Goal: Information Seeking & Learning: Learn about a topic

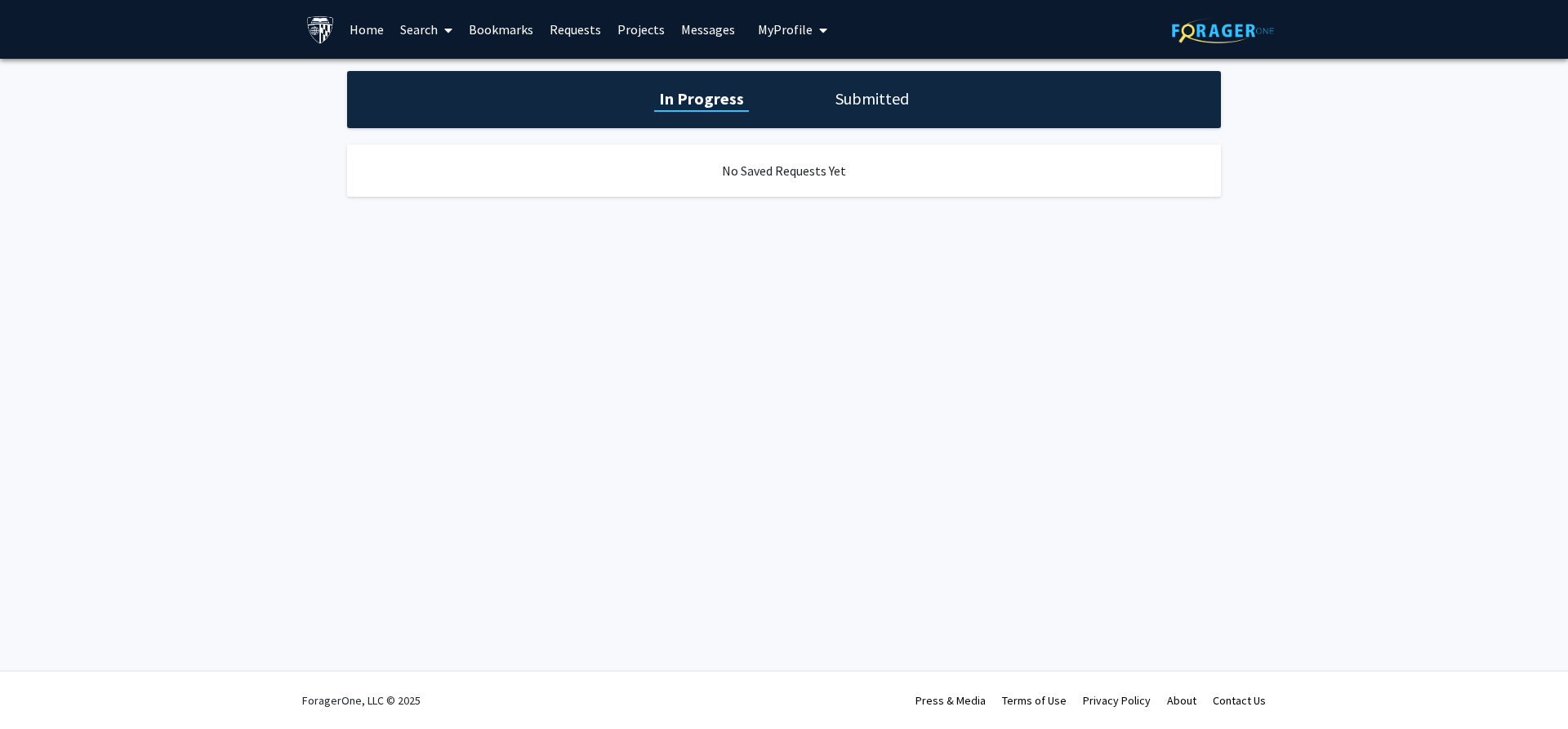
click at [832, 245] on div "Skip navigation Home Search Bookmarks Requests Projects Messages My Profile Per…" at bounding box center [784, 364] width 1568 height 729
click at [874, 96] on h1 "Submitted" at bounding box center [872, 98] width 83 height 23
click at [342, 25] on link "Home" at bounding box center [367, 29] width 51 height 57
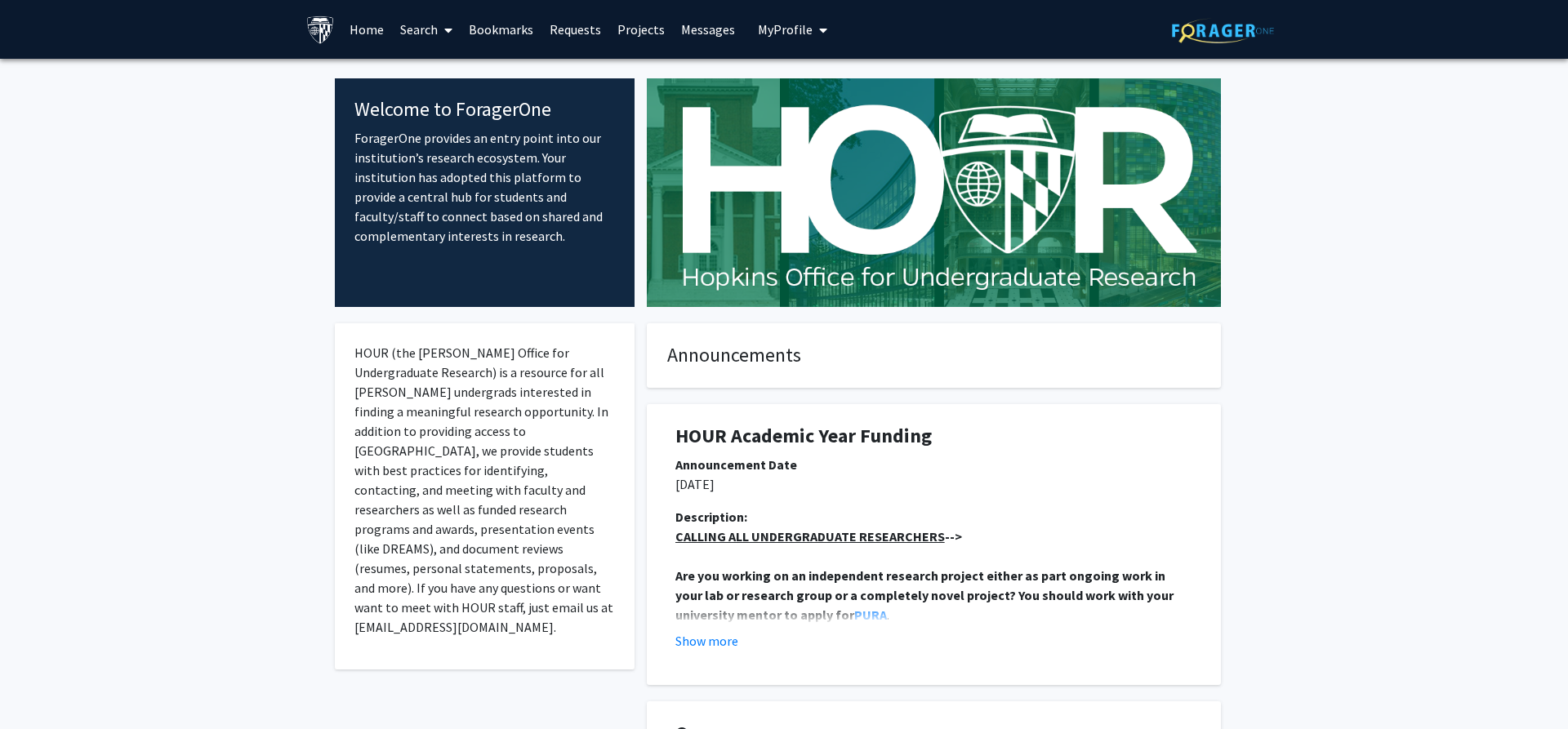
click at [438, 32] on span at bounding box center [445, 30] width 15 height 57
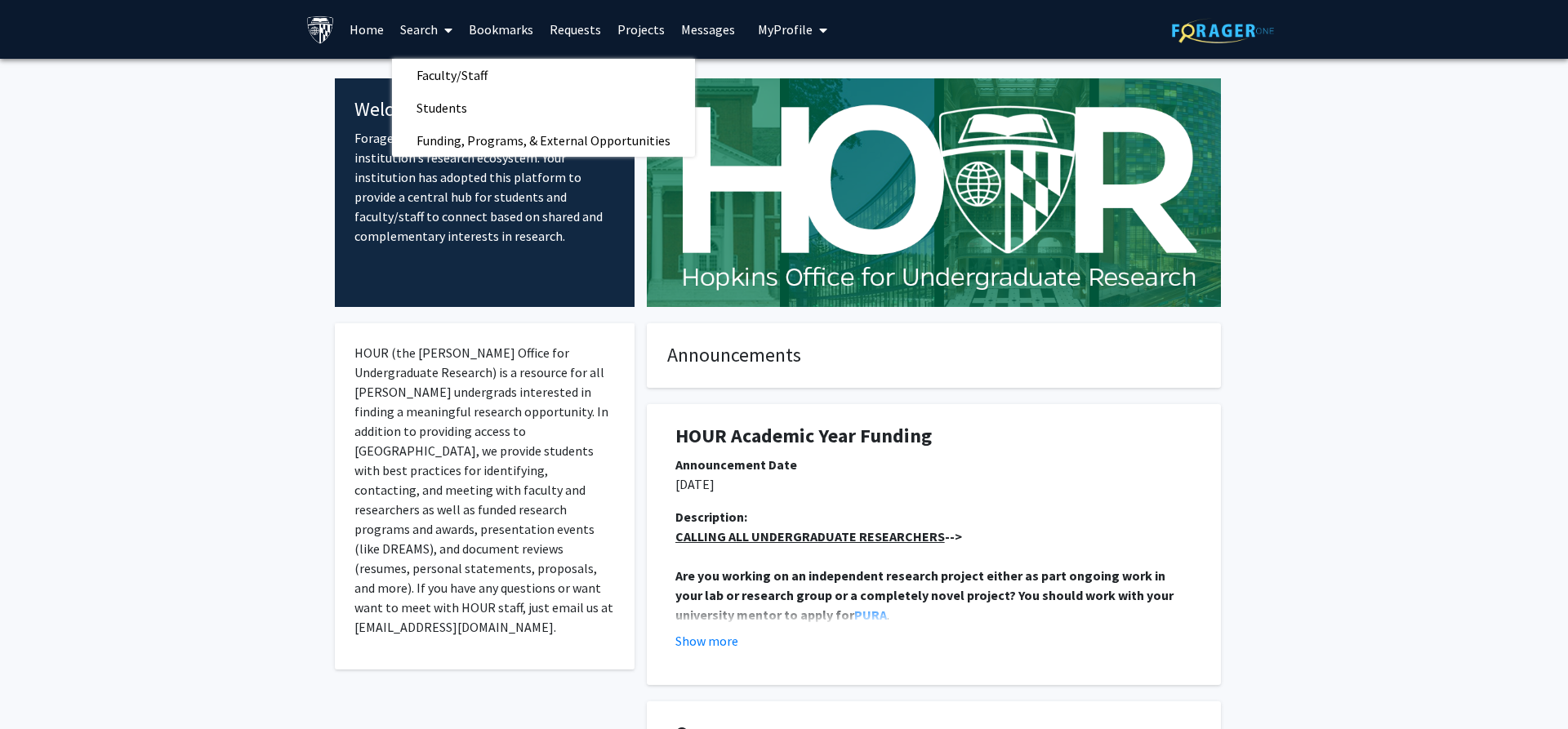
click at [609, 27] on link "Projects" at bounding box center [641, 29] width 64 height 57
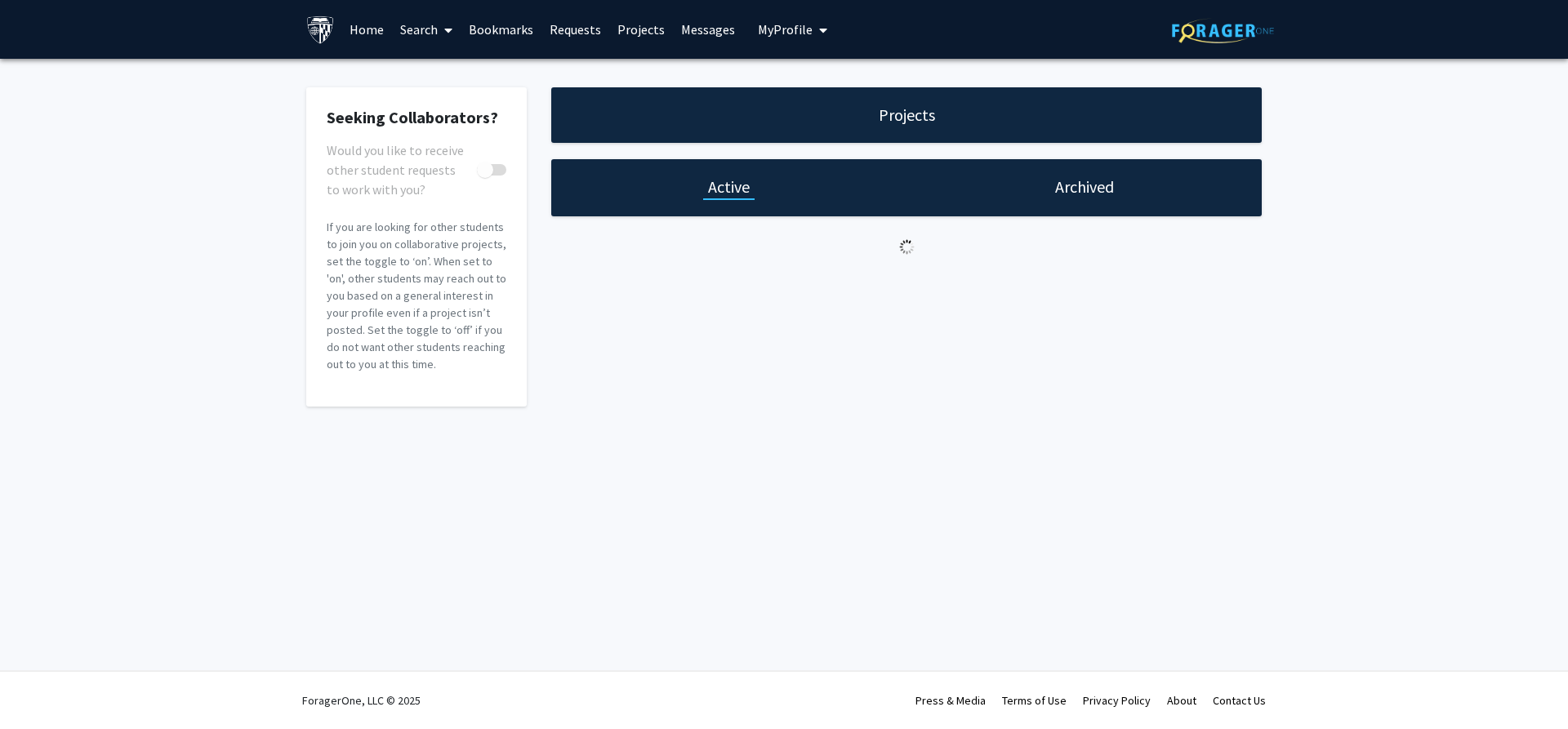
checkbox input "true"
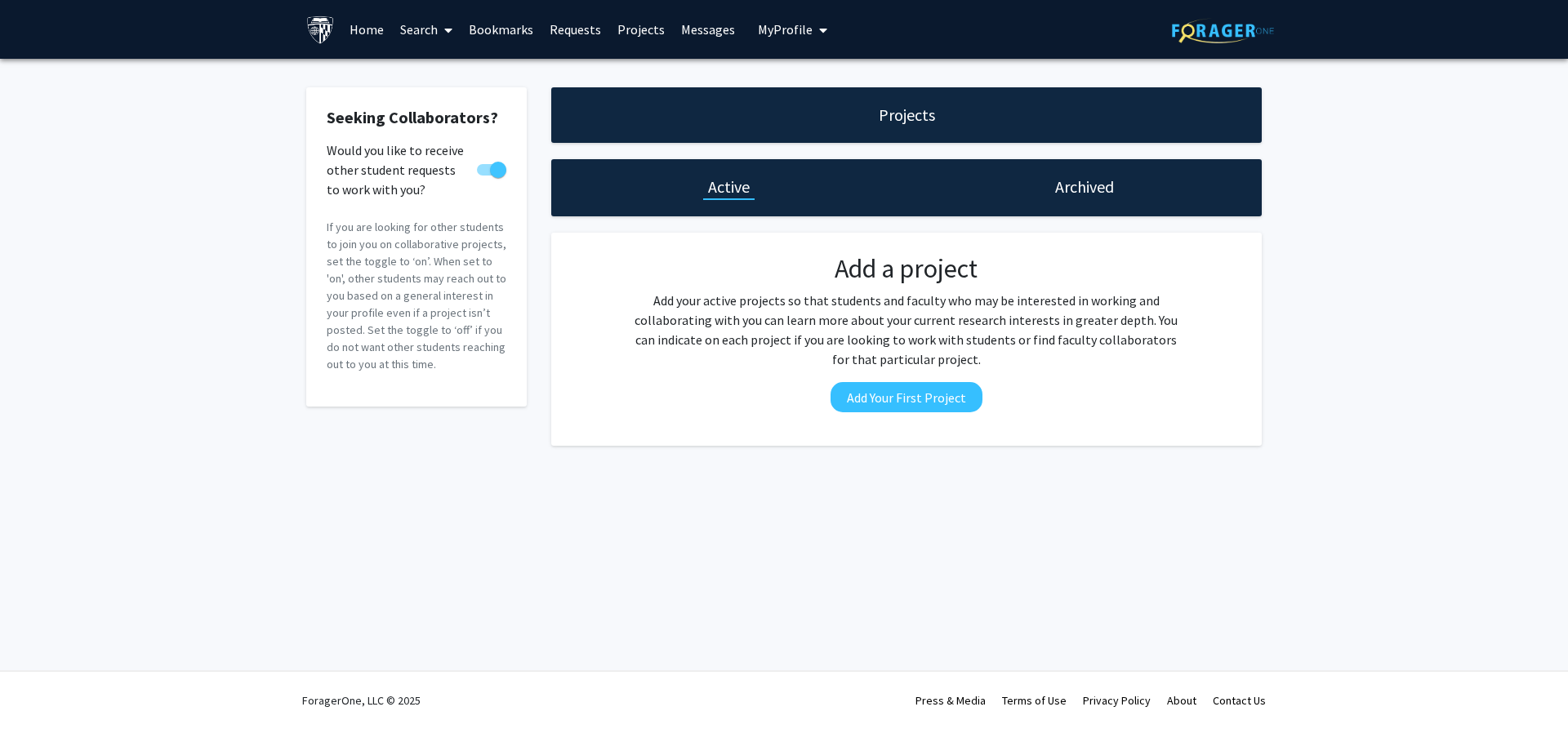
click at [701, 35] on link "Messages" at bounding box center [707, 29] width 70 height 57
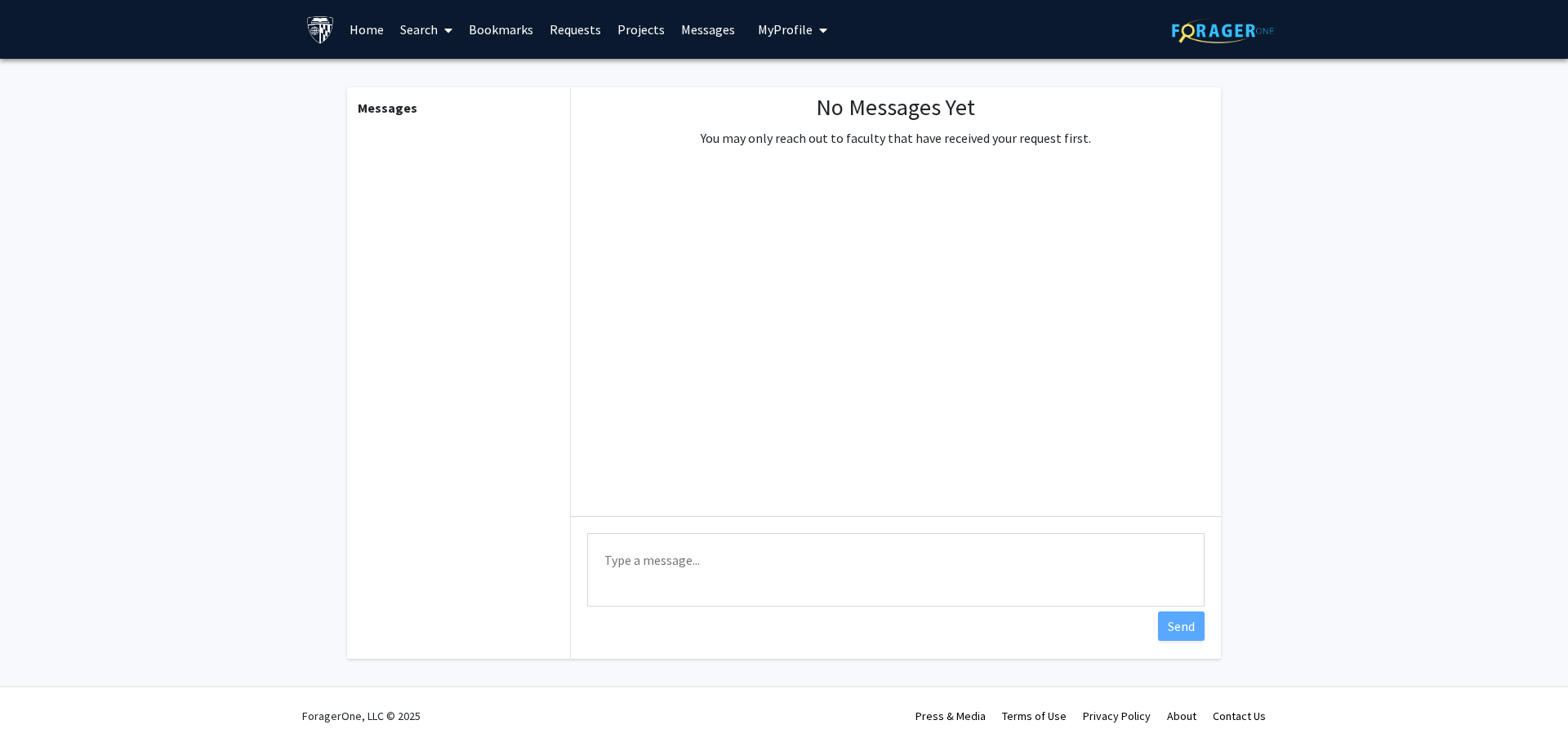
click at [820, 33] on icon "My profile dropdown to access profile and logout" at bounding box center [823, 30] width 8 height 13
click at [542, 20] on link "Requests" at bounding box center [575, 29] width 67 height 57
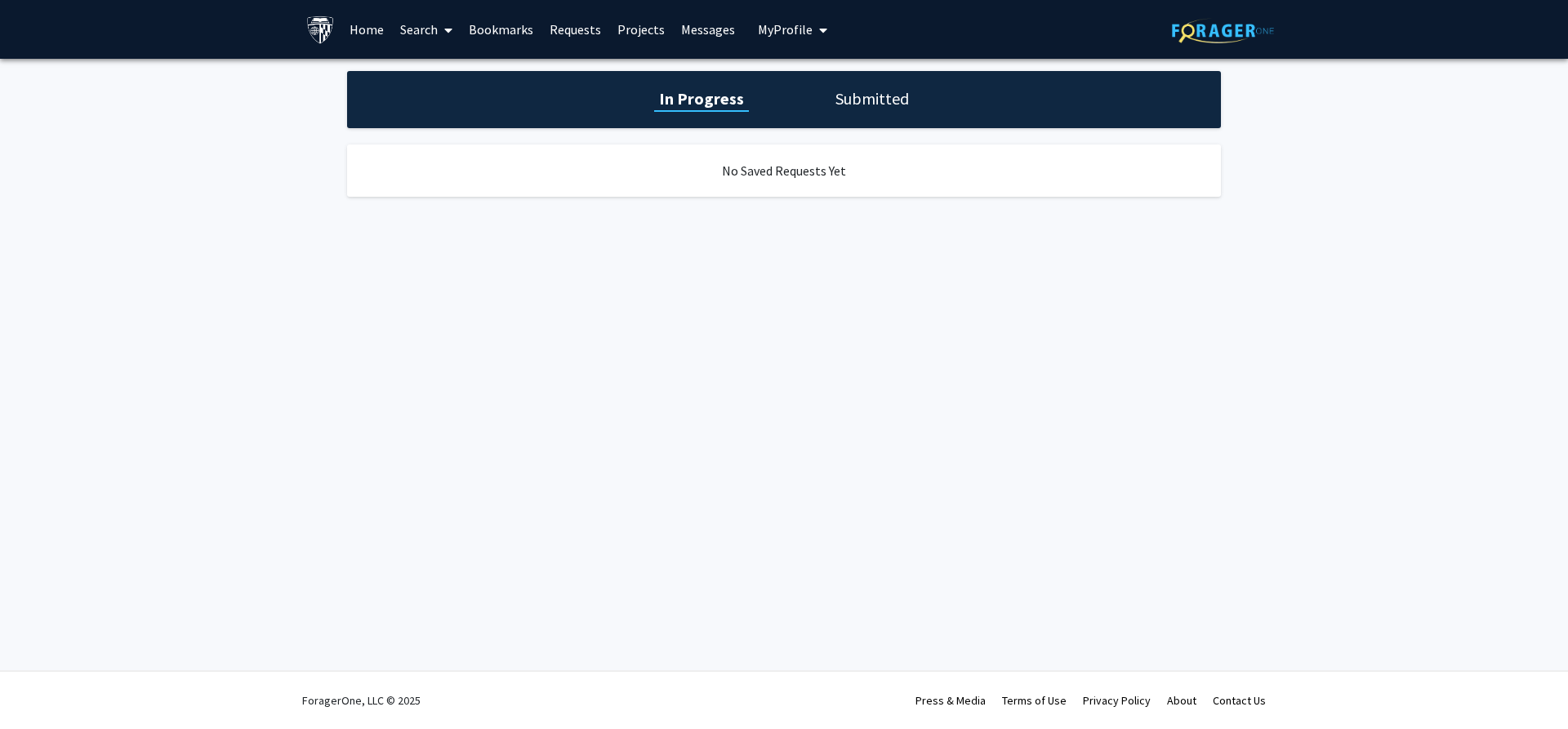
click at [460, 27] on link "Bookmarks" at bounding box center [500, 29] width 81 height 57
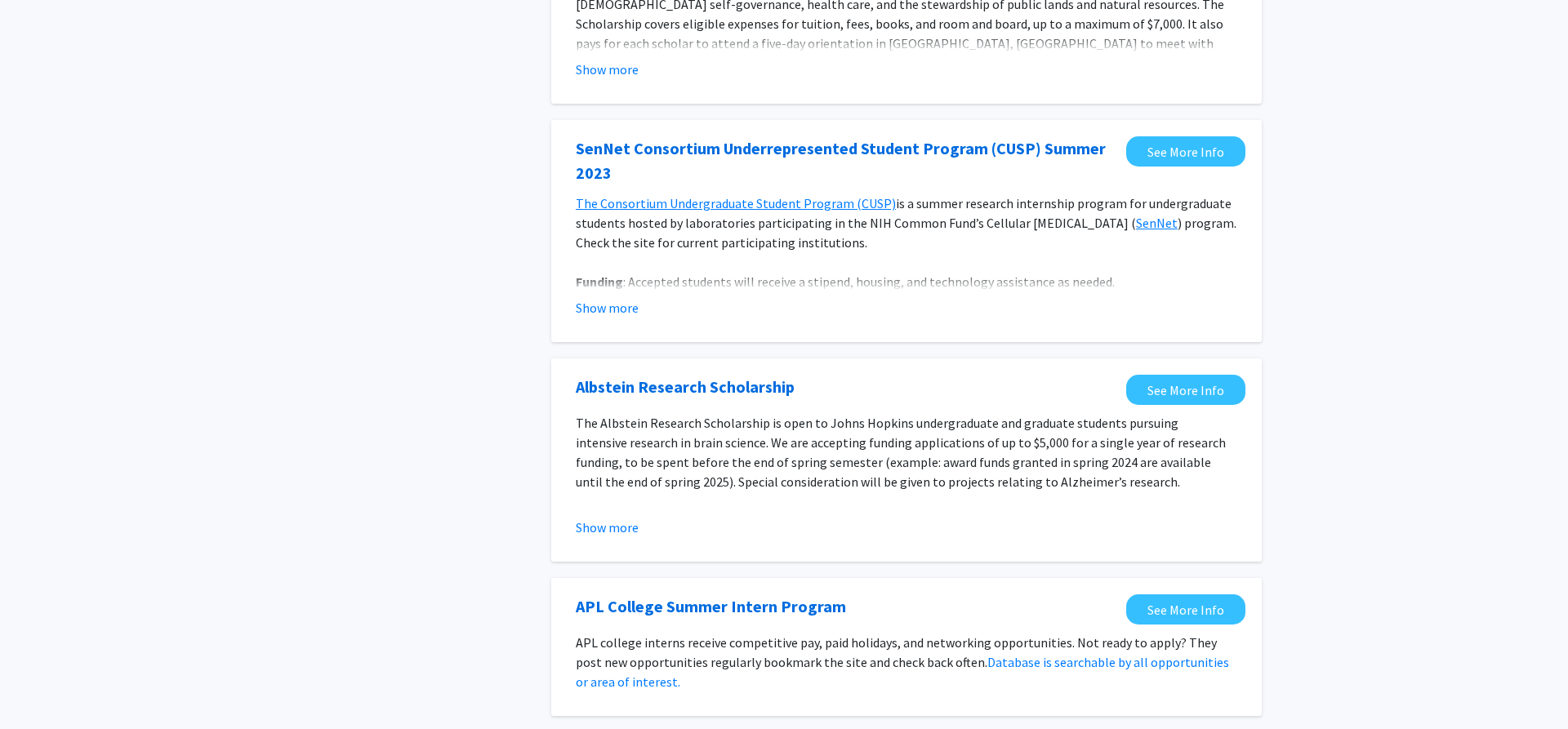
scroll to position [666, 0]
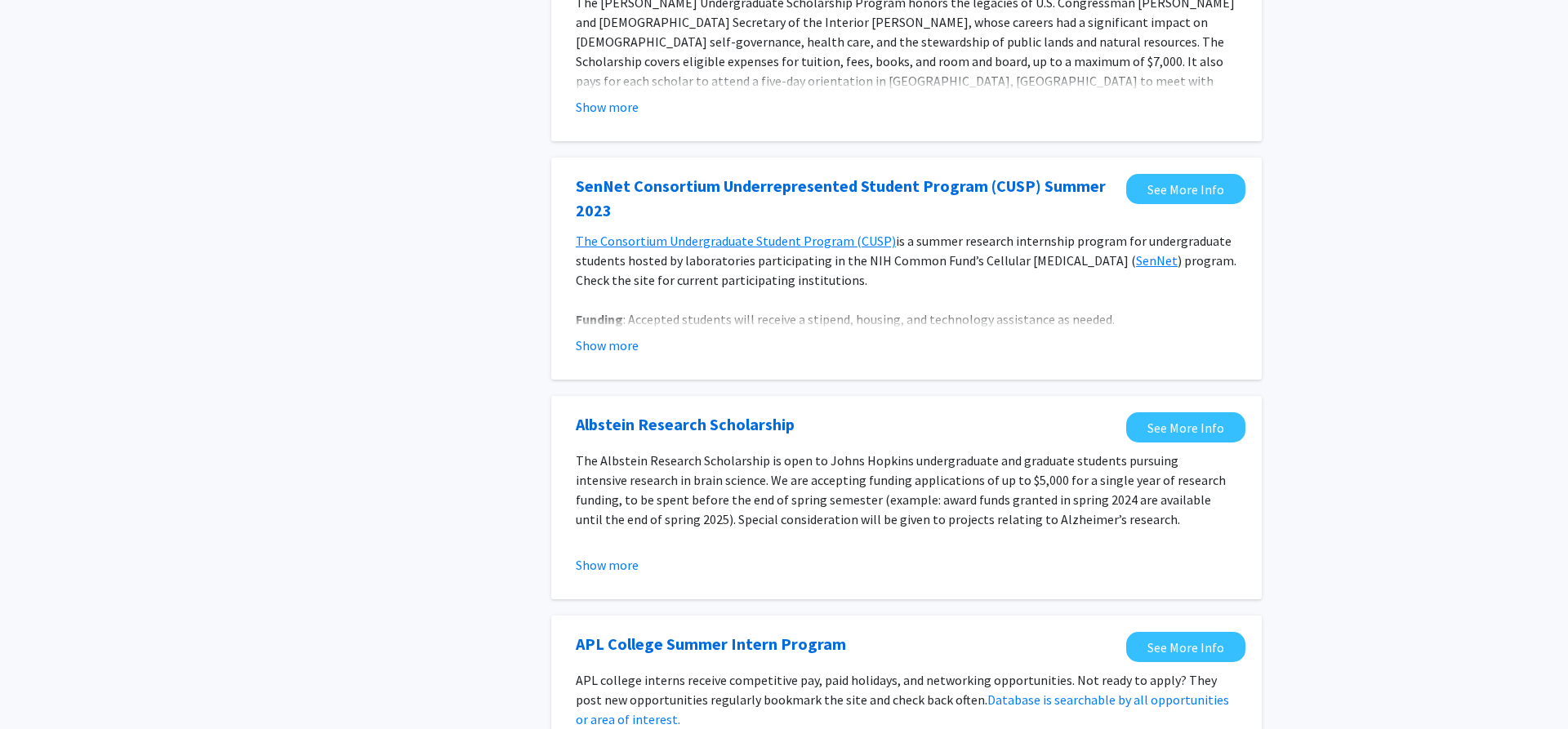
click at [1331, 365] on div "Tags Opportunity Type Internal External Search Page 1 of 6 ( 56 total opportuni…" at bounding box center [784, 563] width 1568 height 2343
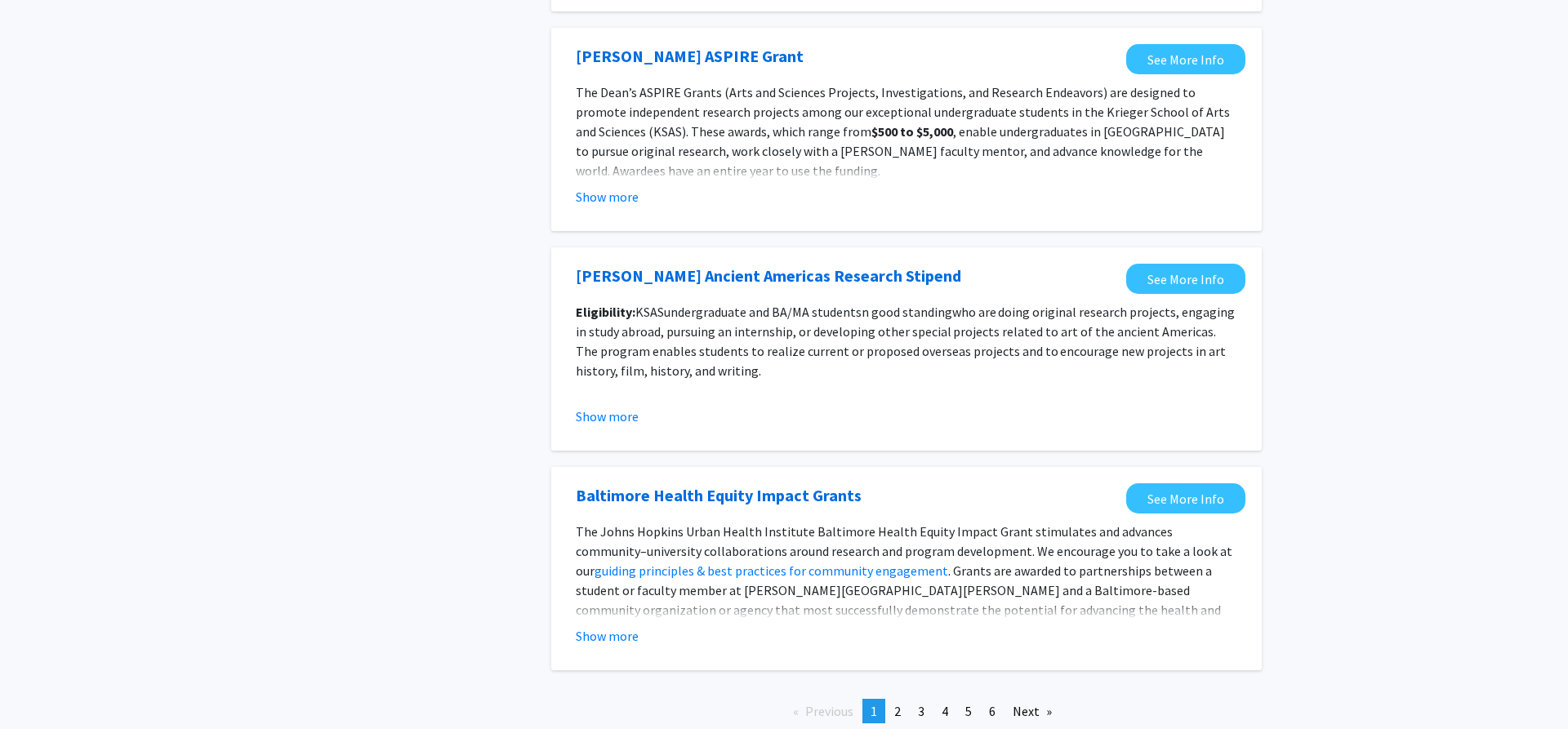
scroll to position [1721, 0]
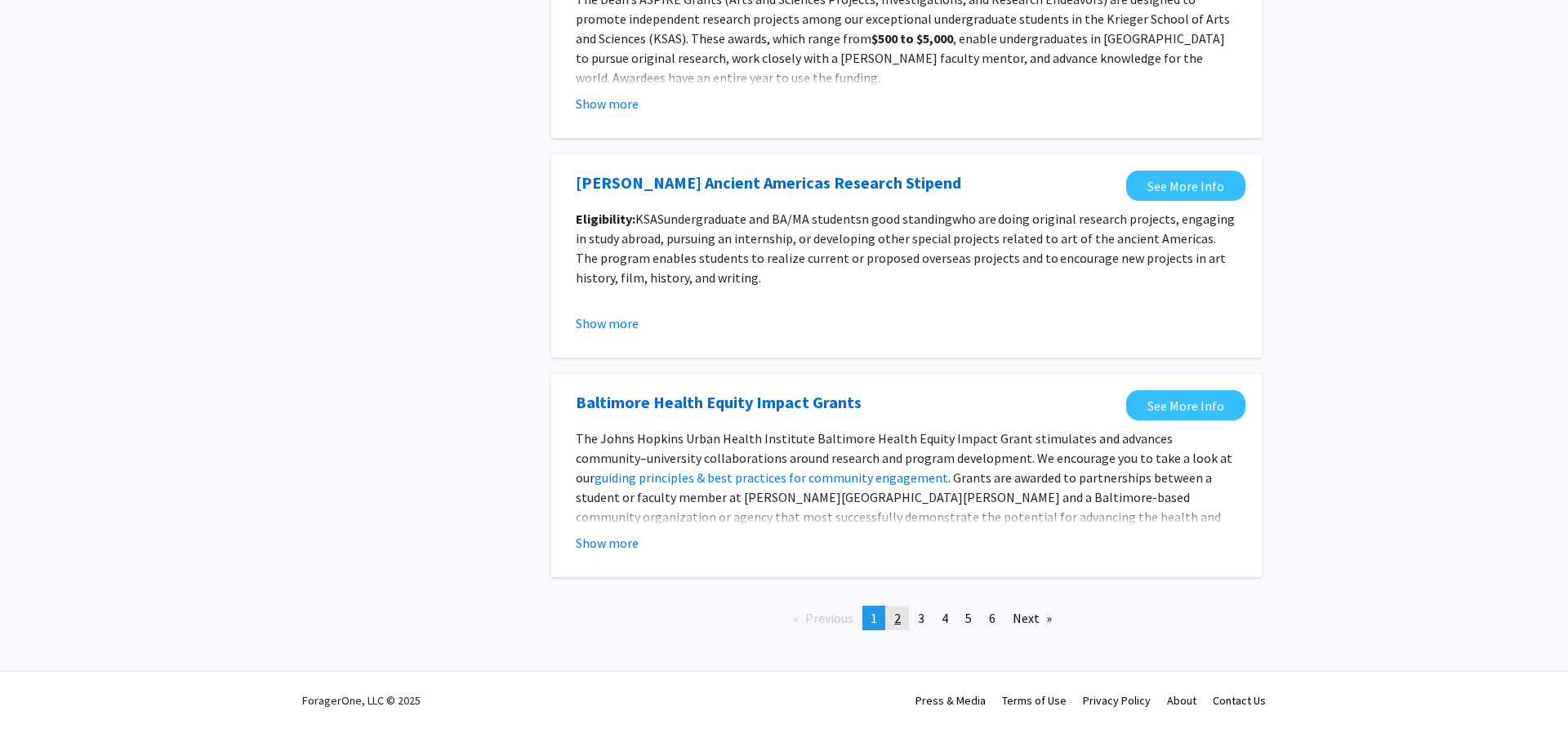
click at [902, 622] on link "page 2" at bounding box center [897, 618] width 23 height 25
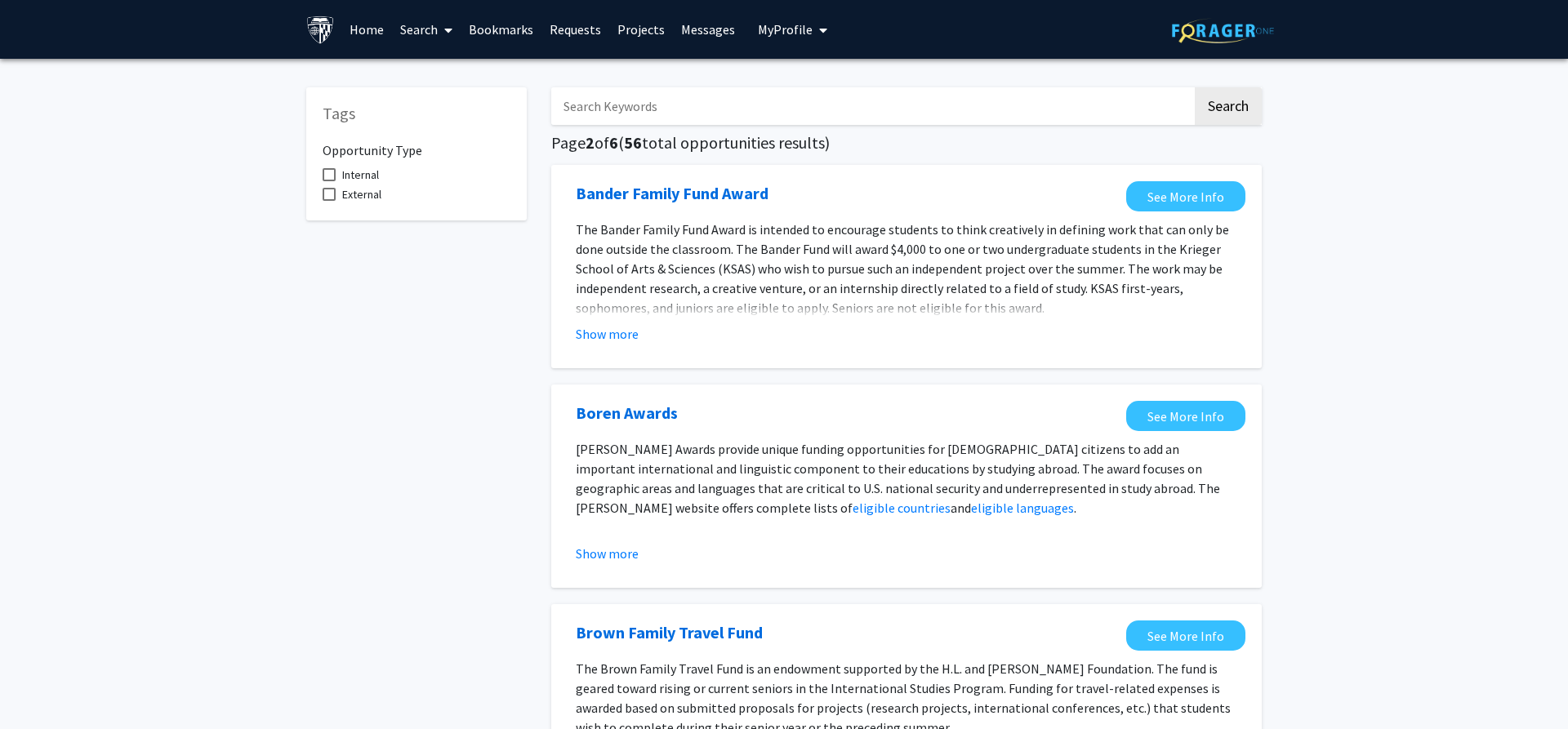
click at [873, 108] on input "Search Keywords" at bounding box center [872, 106] width 641 height 37
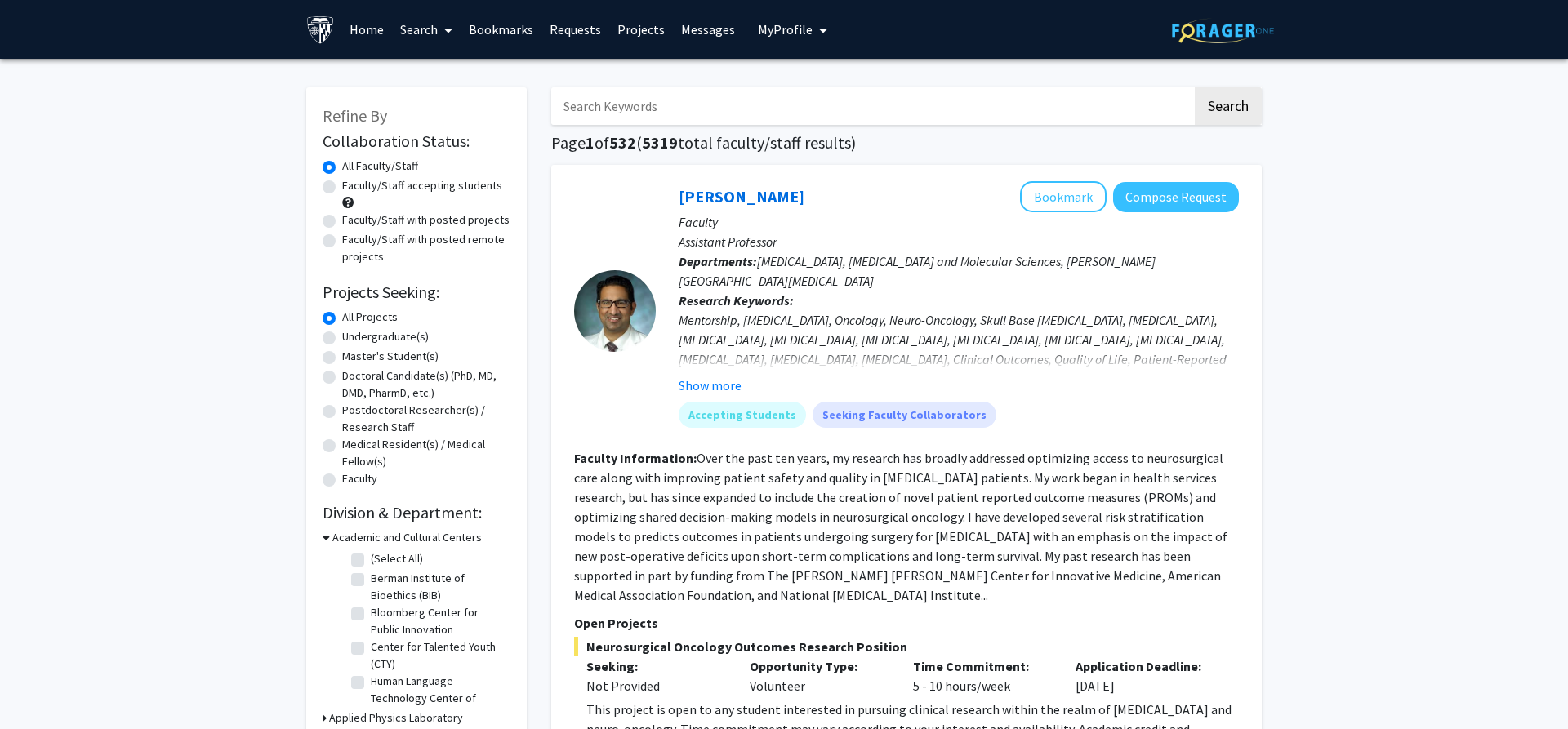
click at [342, 240] on label "Faculty/Staff with posted remote projects" at bounding box center [426, 249] width 169 height 35
click at [342, 240] on input "Faculty/Staff with posted remote projects" at bounding box center [347, 237] width 11 height 11
radio input "true"
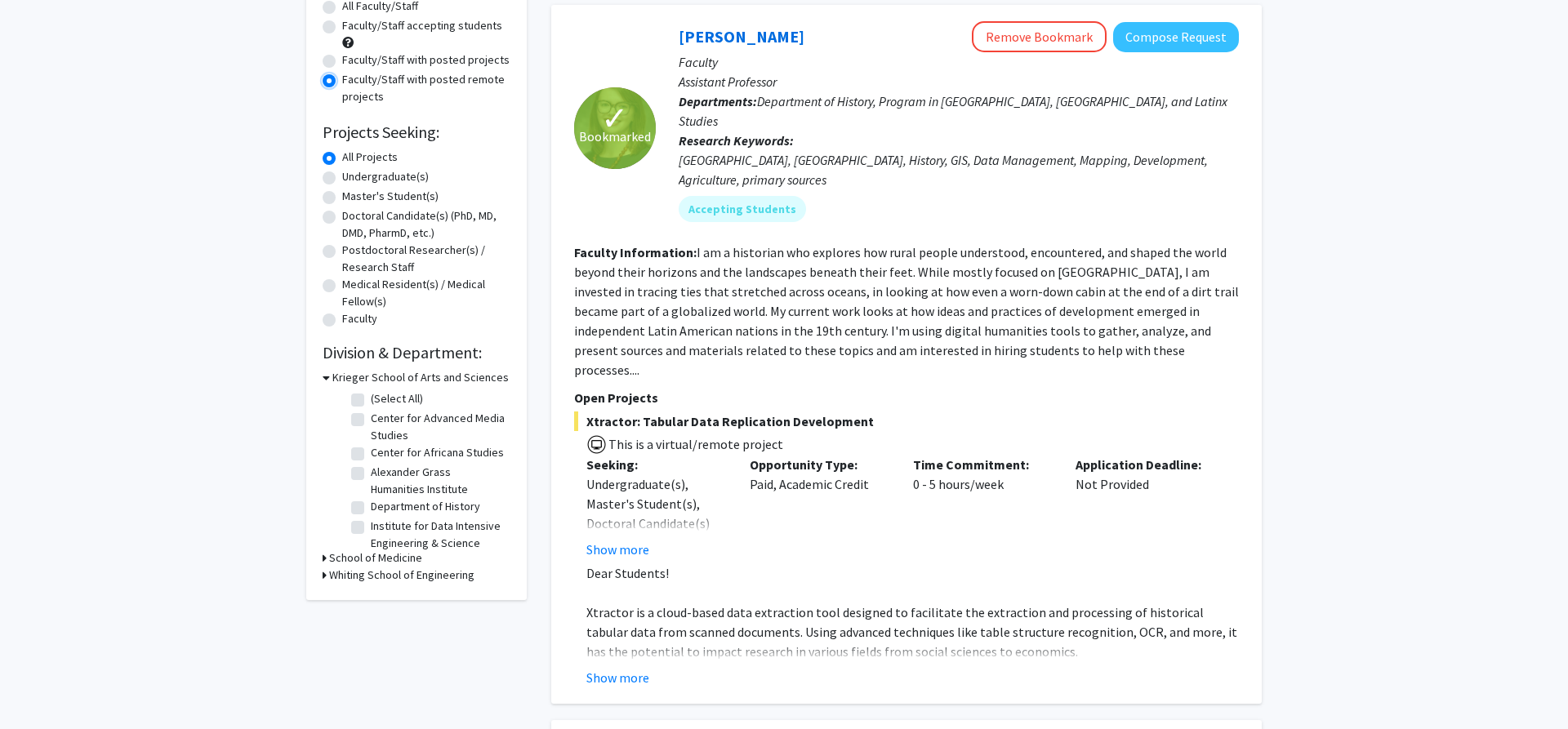
scroll to position [167, 0]
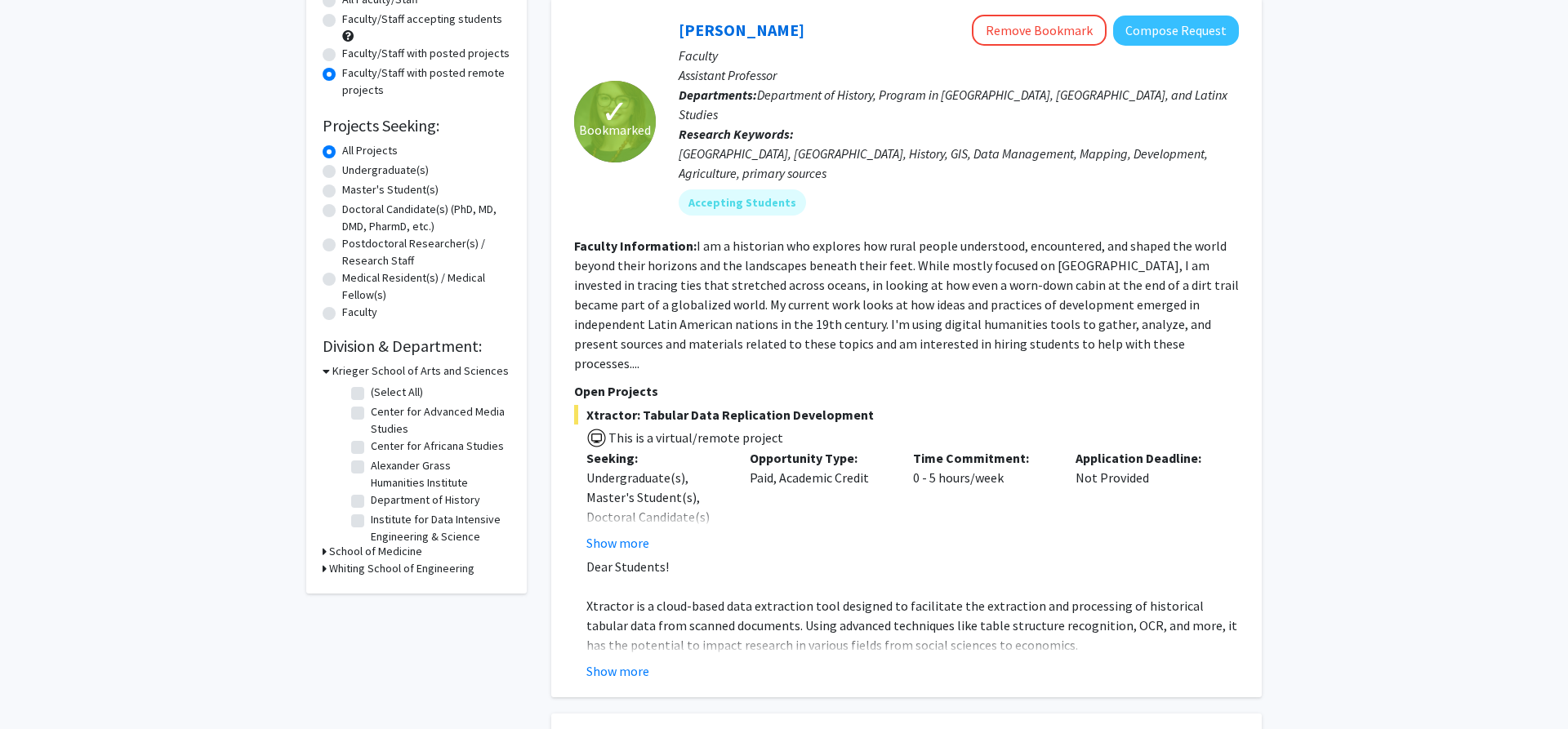
click at [325, 371] on icon at bounding box center [326, 371] width 7 height 17
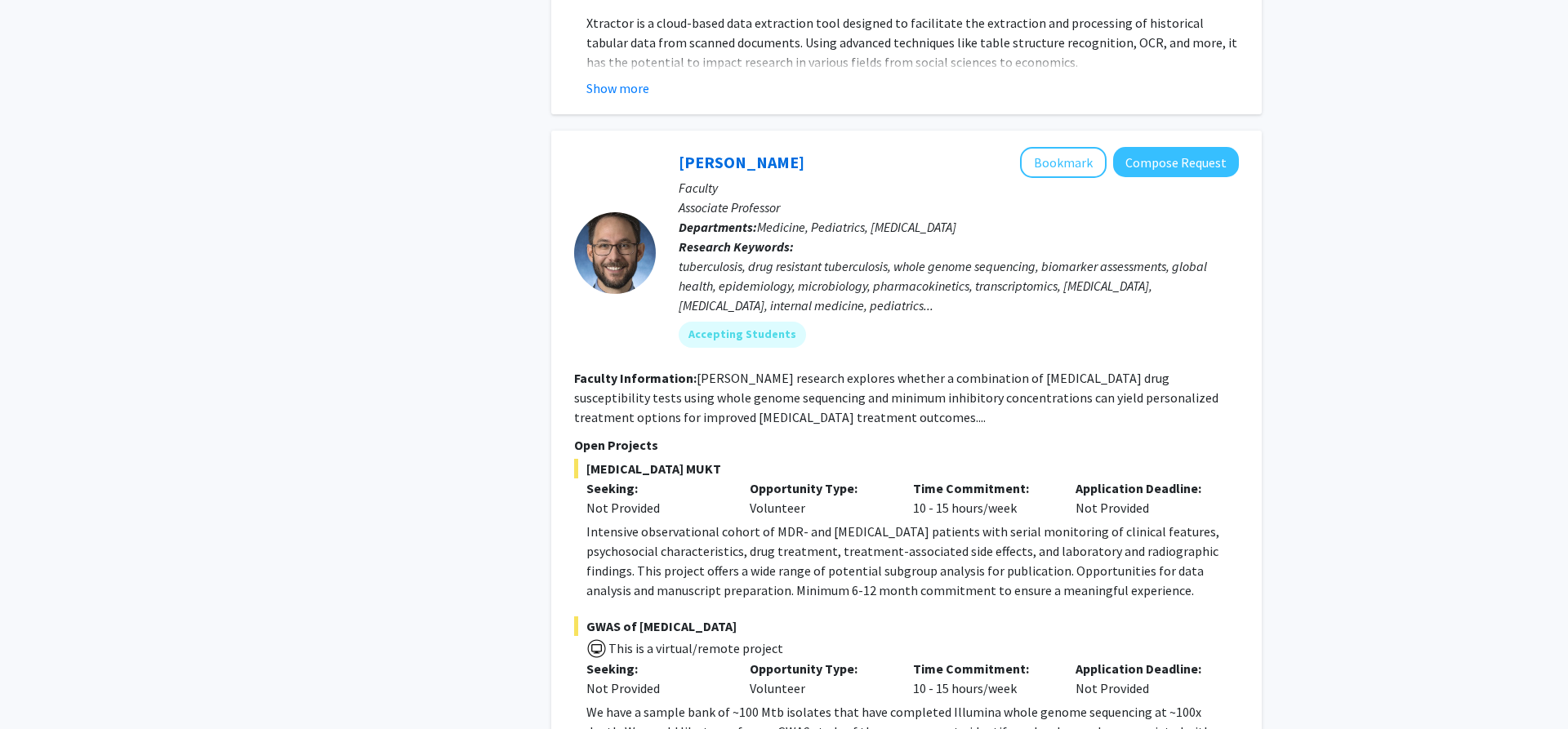
scroll to position [833, 0]
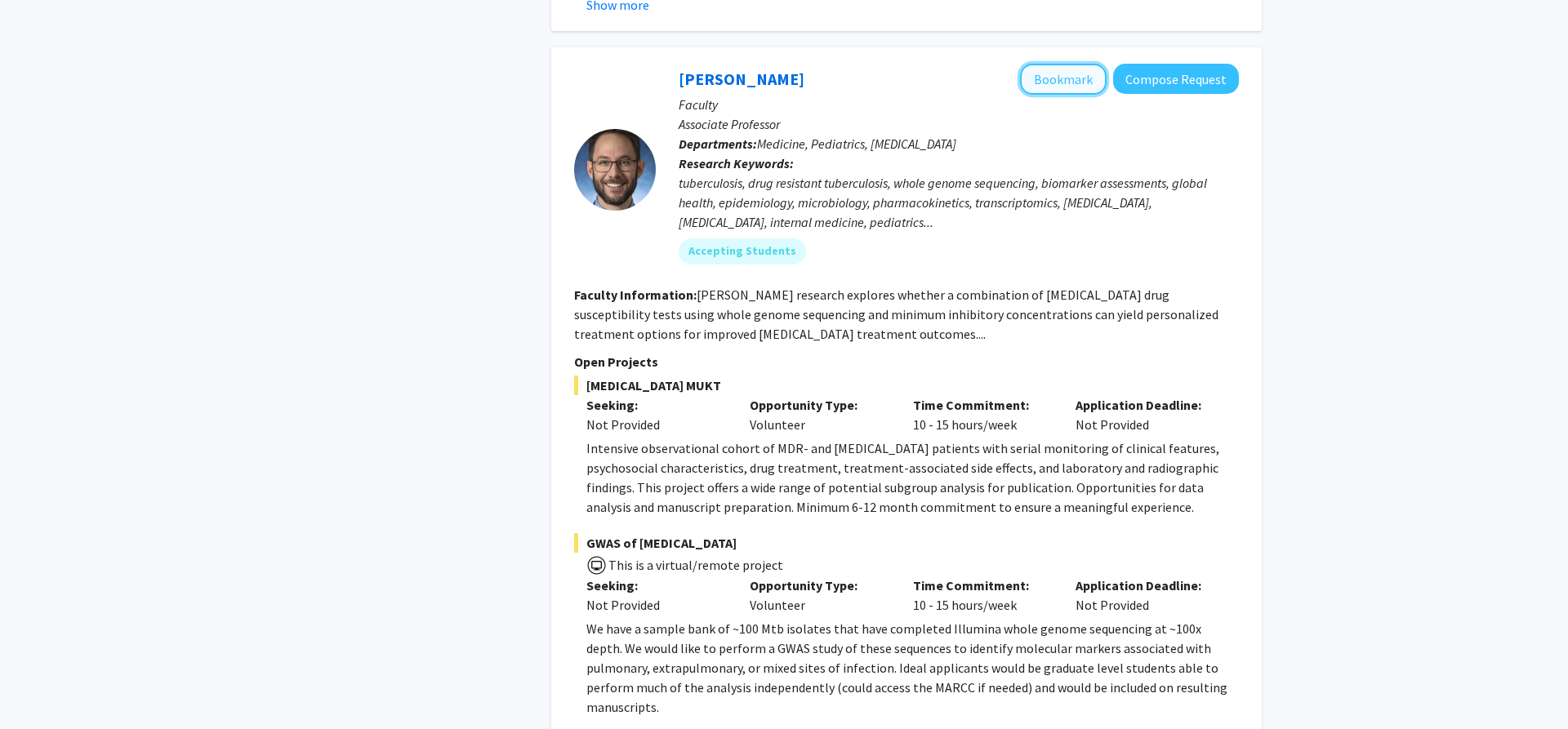
click at [1084, 64] on button "Bookmark" at bounding box center [1063, 79] width 87 height 31
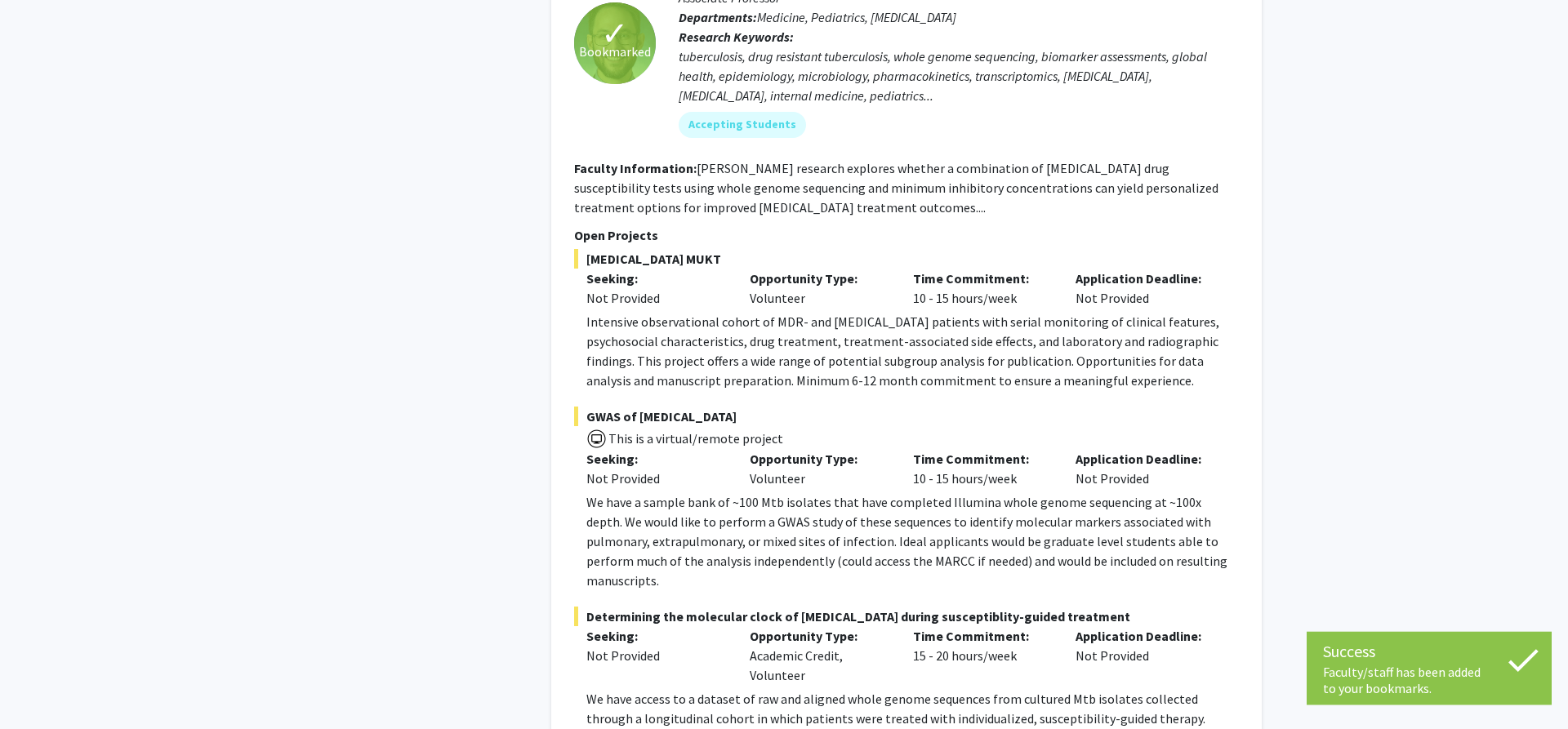
scroll to position [1083, 0]
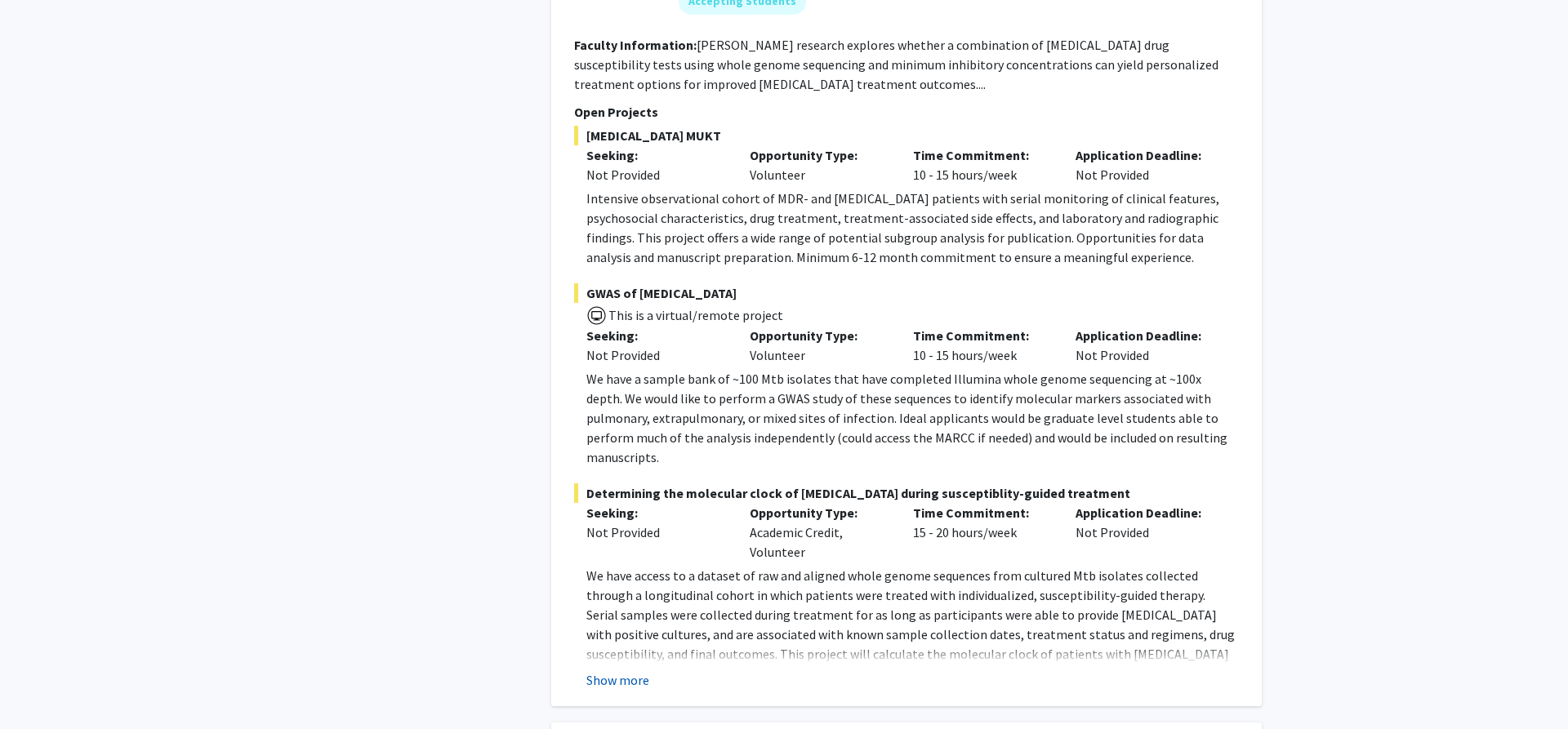
click at [619, 671] on button "Show more" at bounding box center [617, 681] width 63 height 20
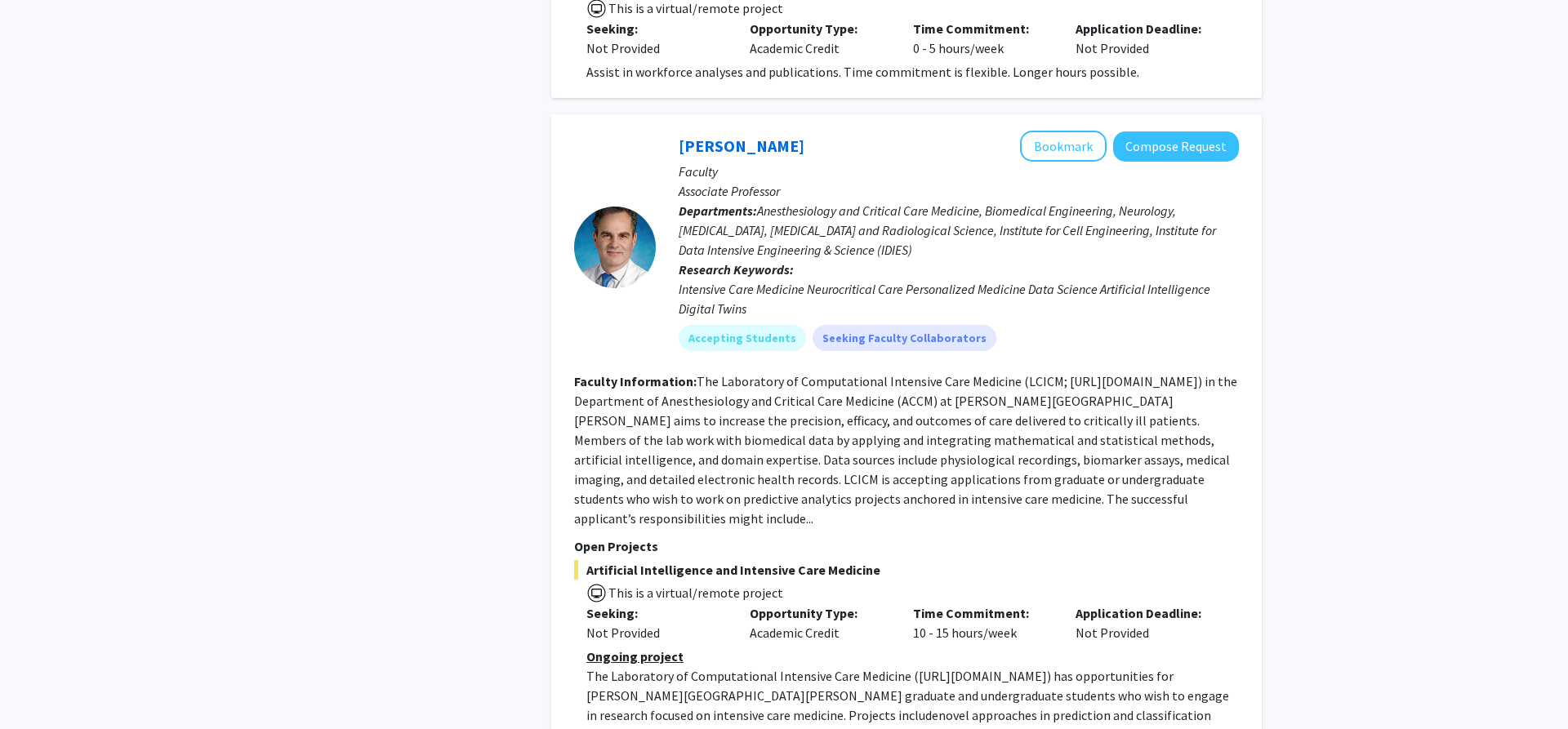
scroll to position [2582, 0]
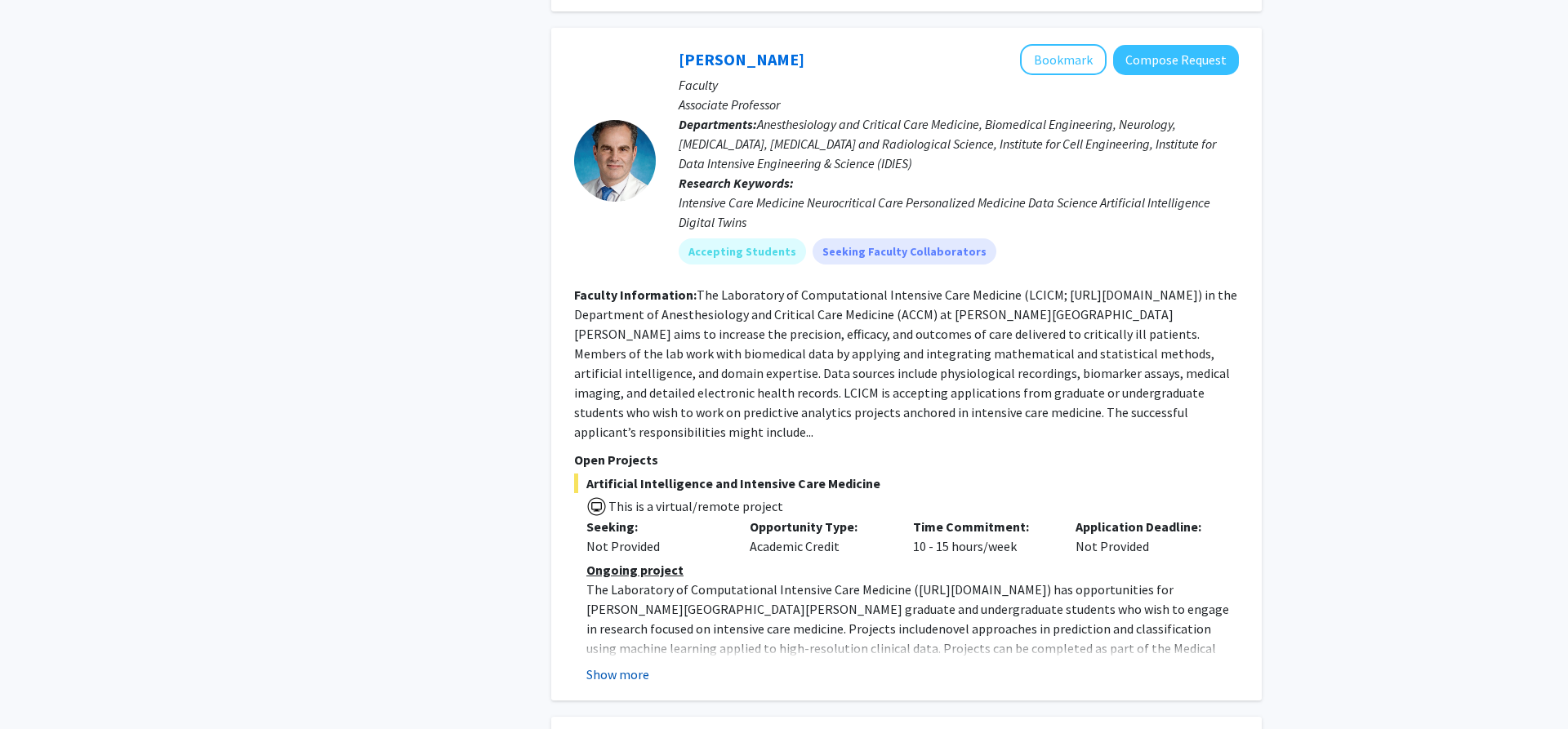
click at [616, 664] on button "Show more" at bounding box center [617, 674] width 63 height 20
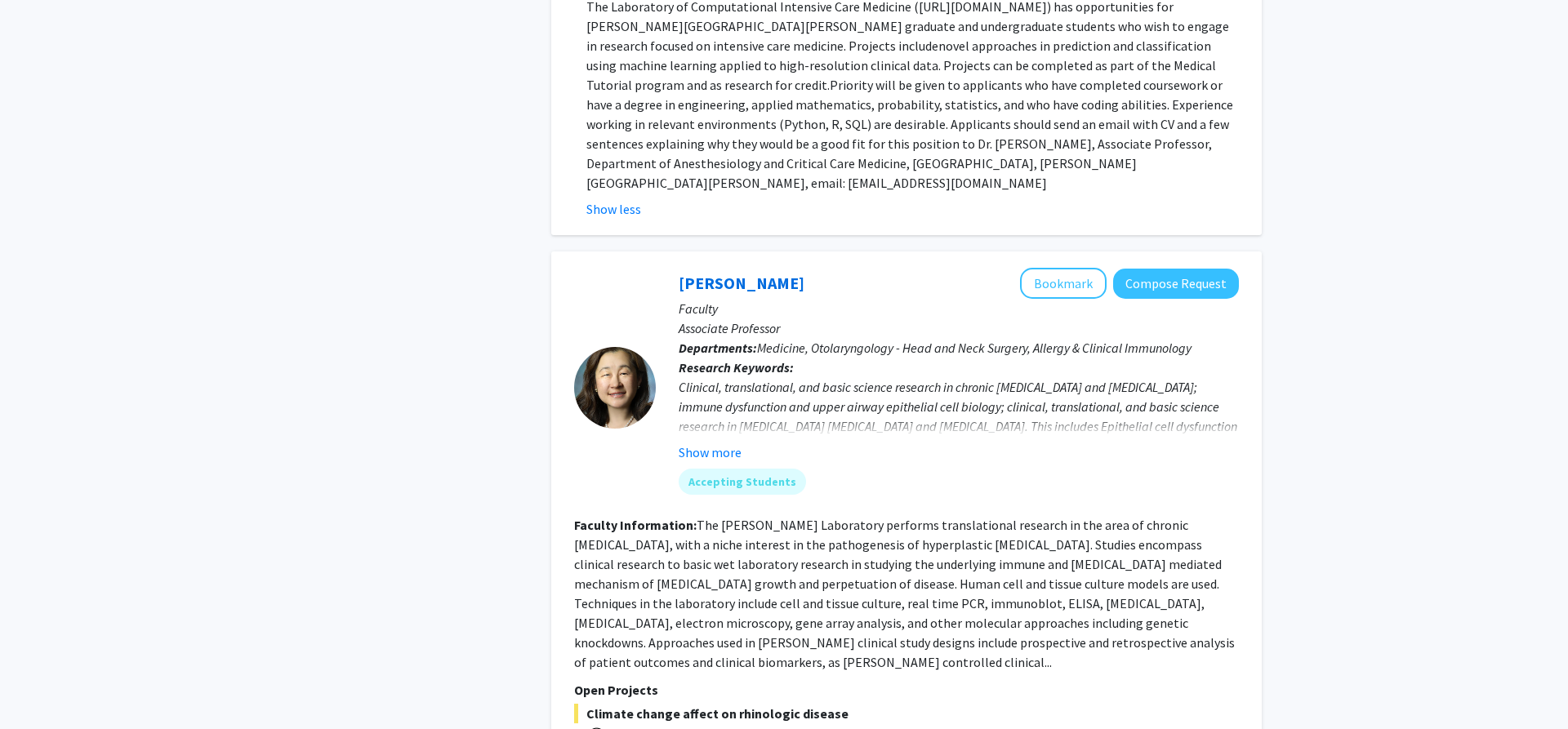
scroll to position [3248, 0]
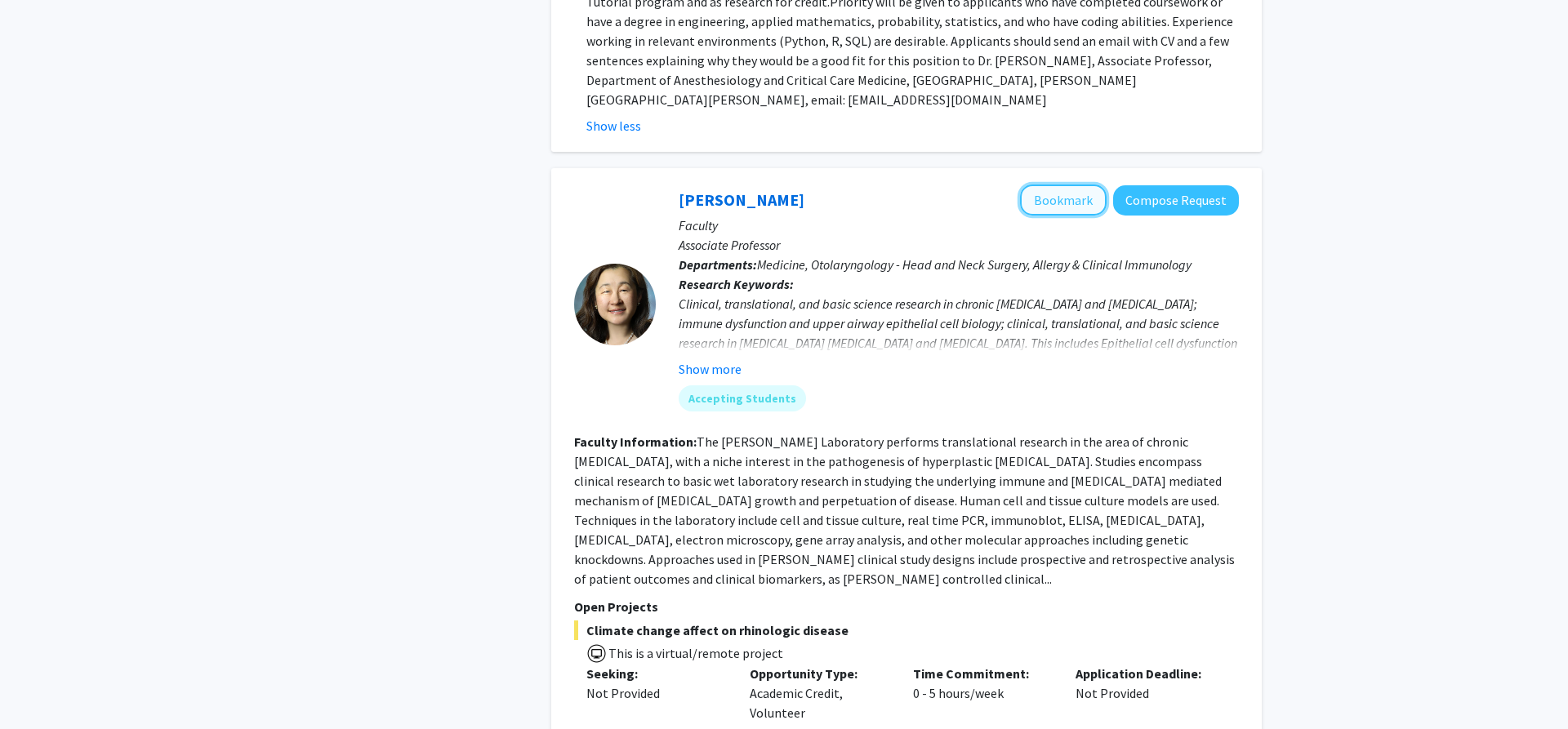
click at [1048, 184] on button "Bookmark" at bounding box center [1063, 200] width 87 height 31
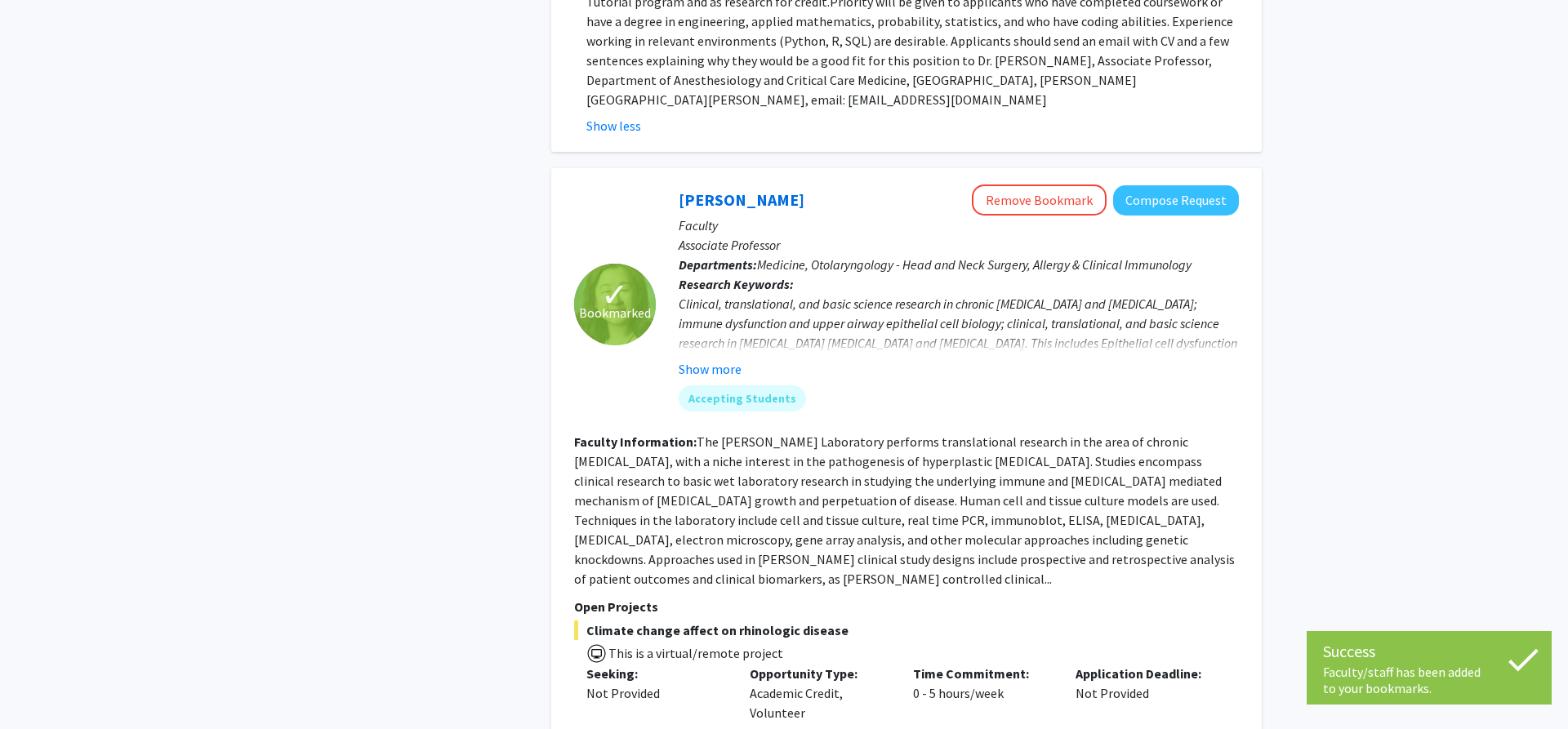
click at [949, 434] on fg-read-more "The [PERSON_NAME] Laboratory performs translational research in the area of chr…" at bounding box center [904, 510] width 661 height 153
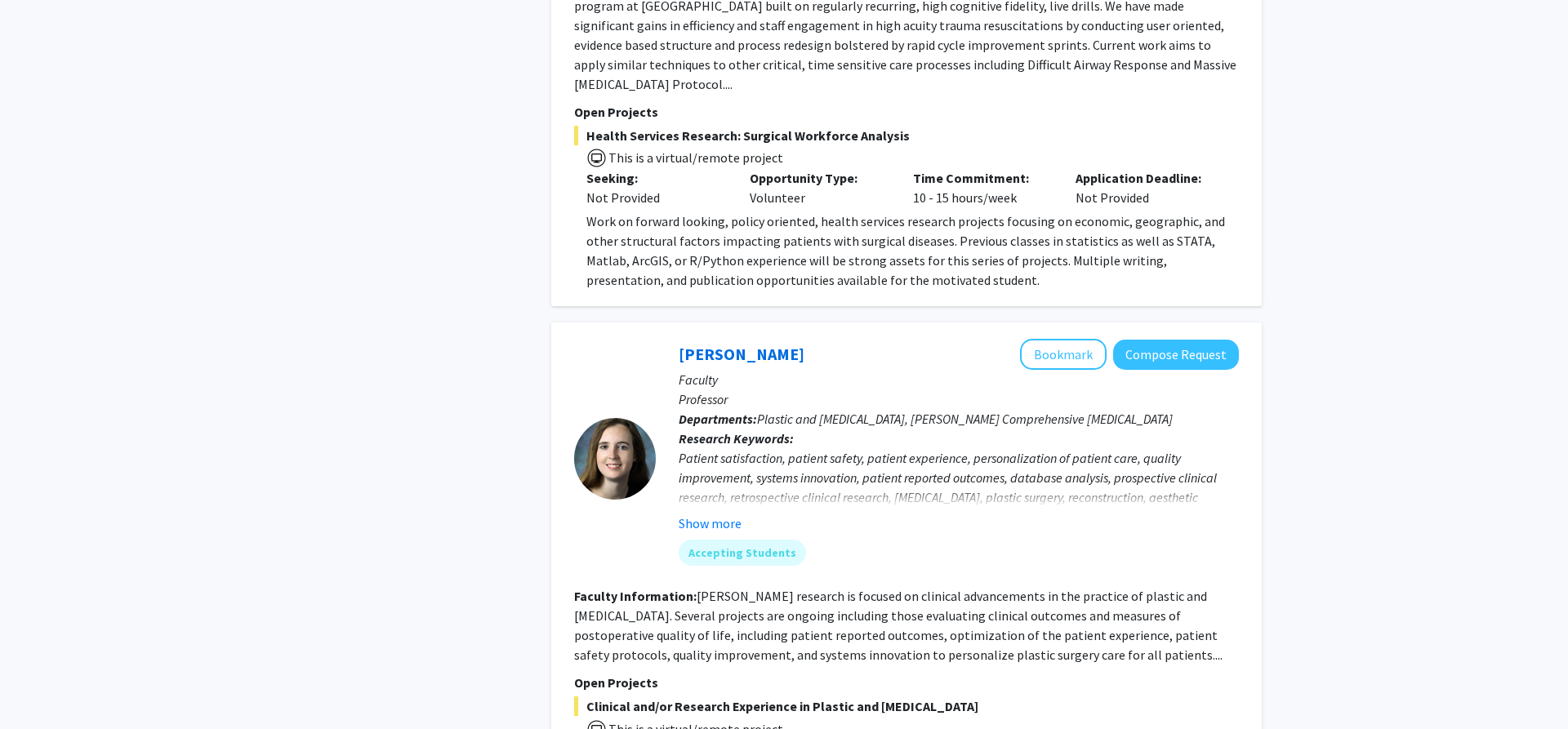
scroll to position [4414, 0]
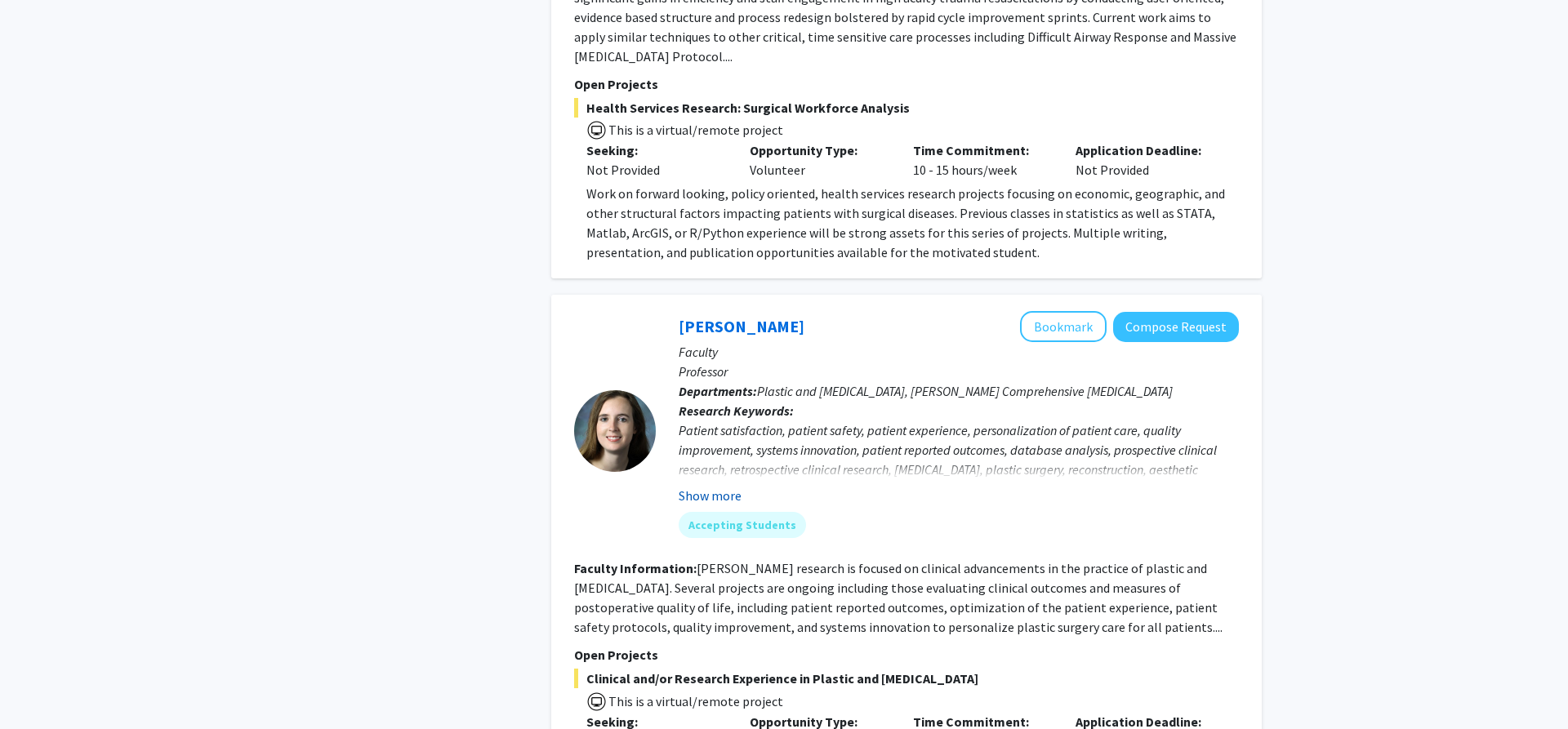
click at [722, 486] on button "Show more" at bounding box center [710, 496] width 63 height 20
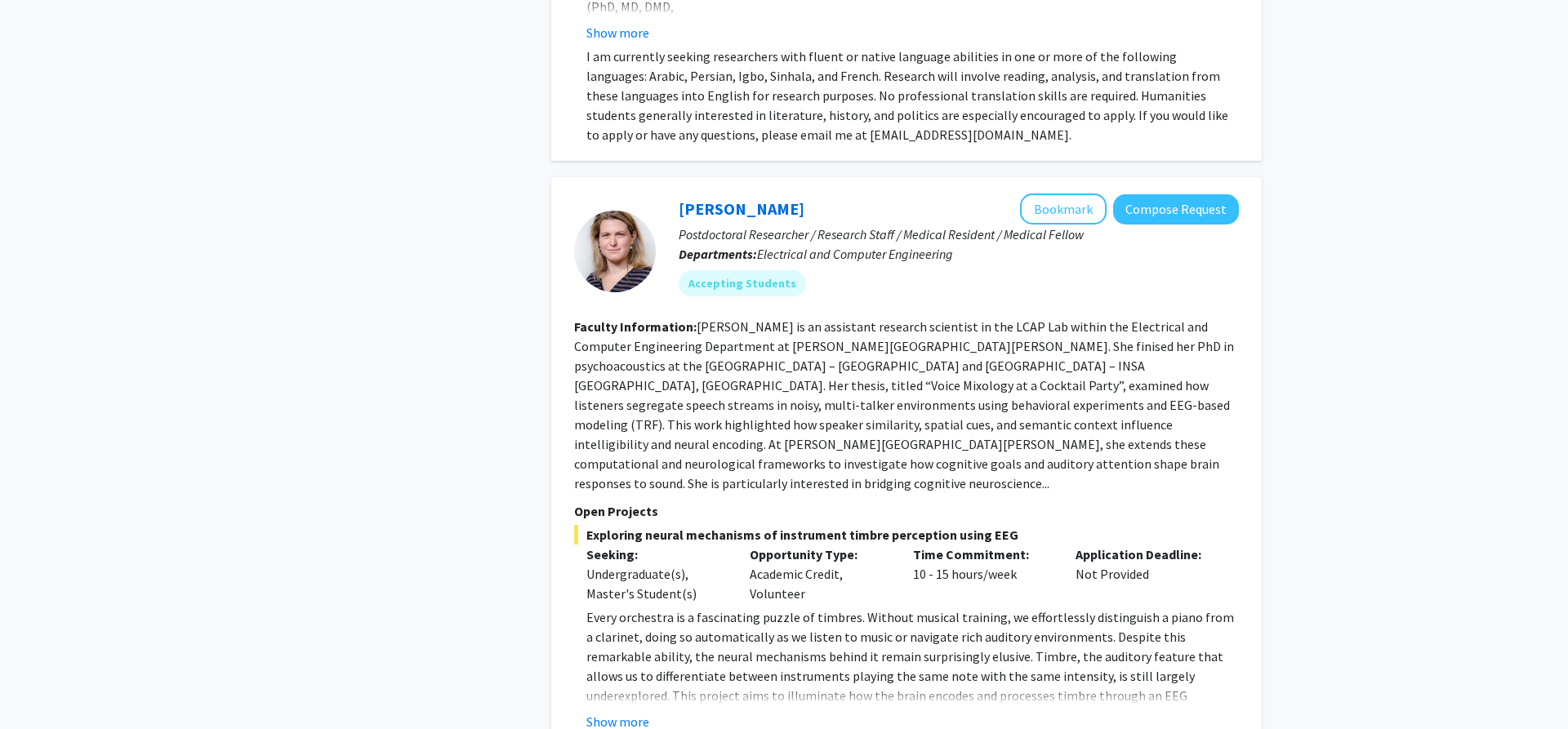
scroll to position [5829, 0]
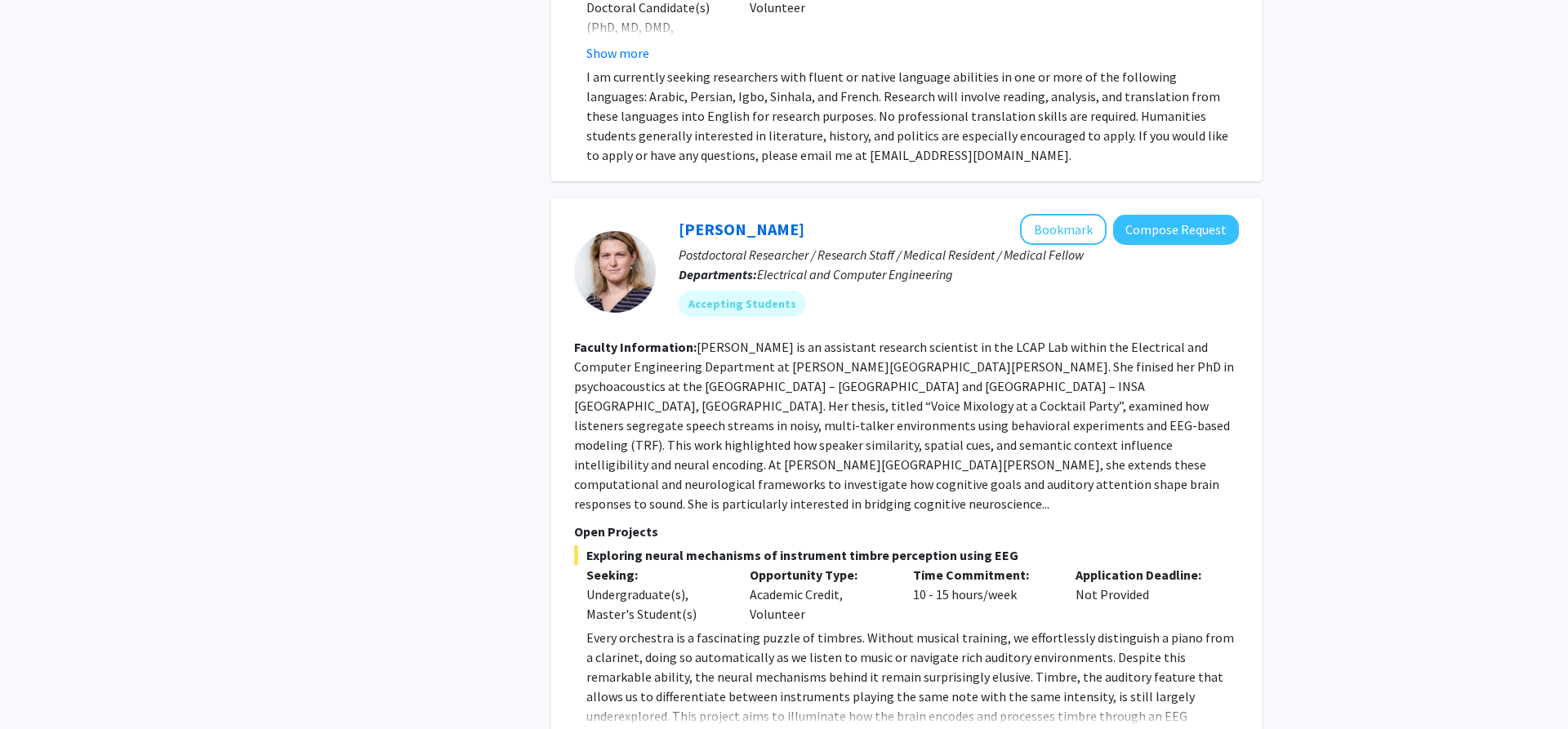
click at [917, 628] on p "Every orchestra is a fascinating puzzle of timbres. Without musical training, w…" at bounding box center [913, 706] width 653 height 157
click at [624, 728] on button "Show more" at bounding box center [617, 743] width 63 height 20
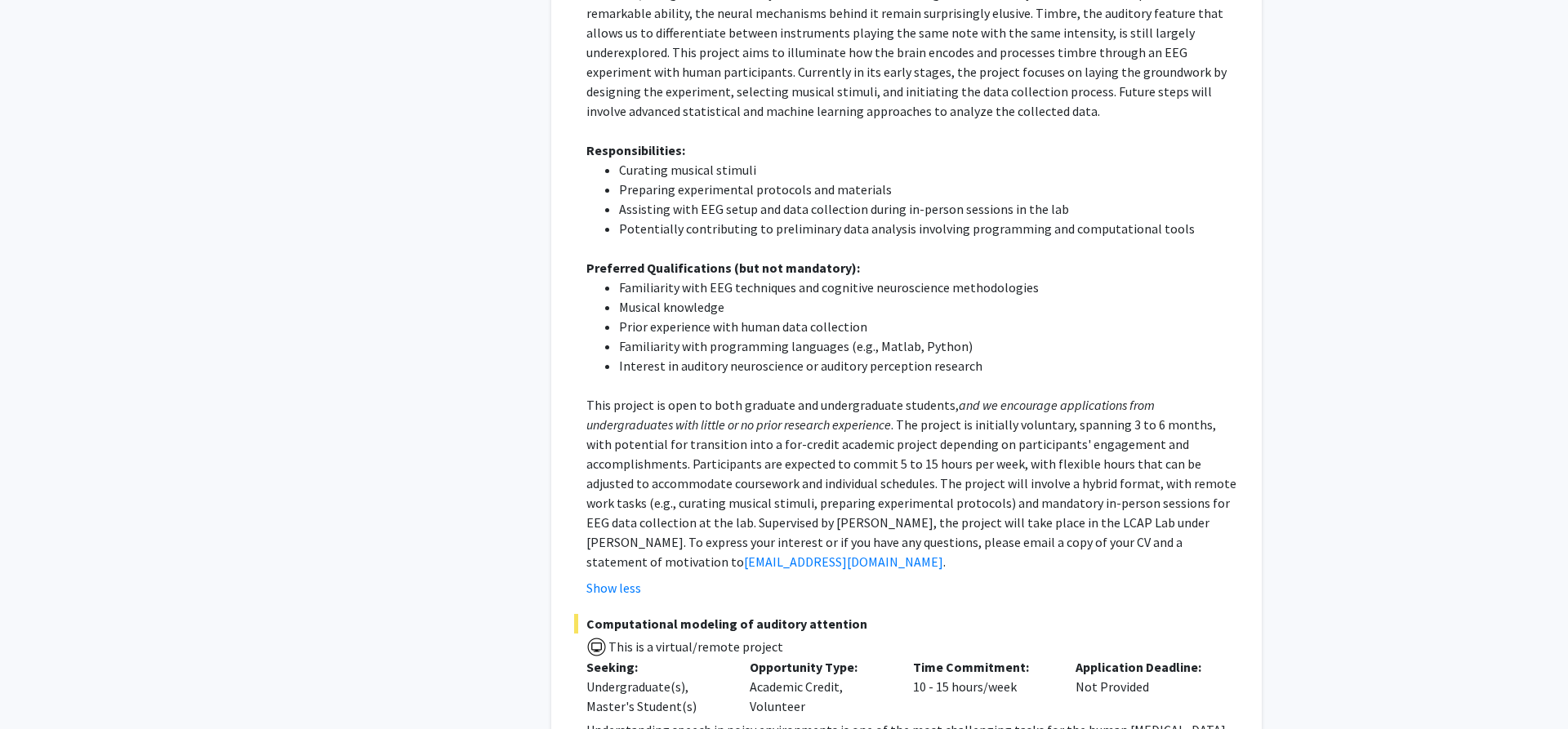
scroll to position [6495, 0]
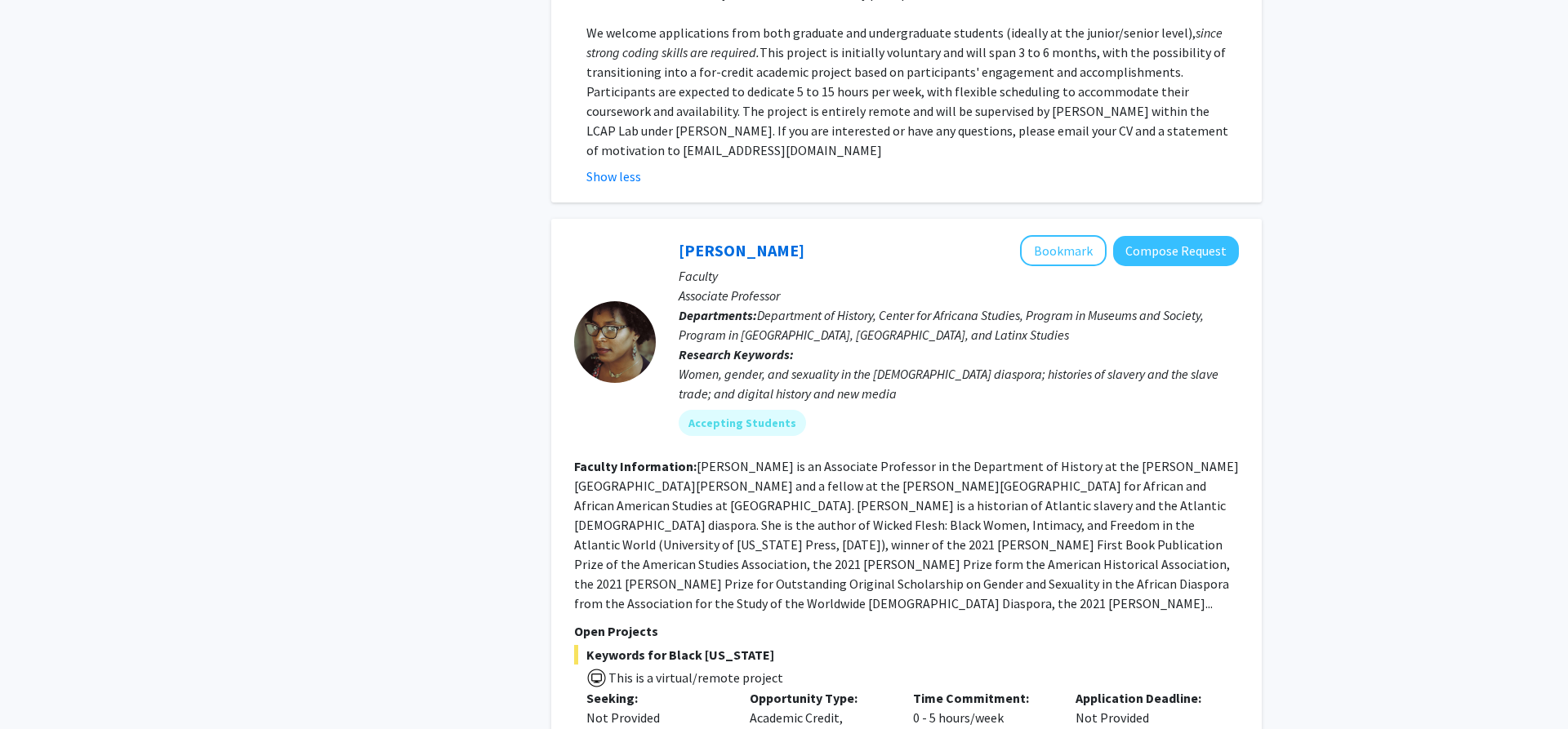
scroll to position [7792, 0]
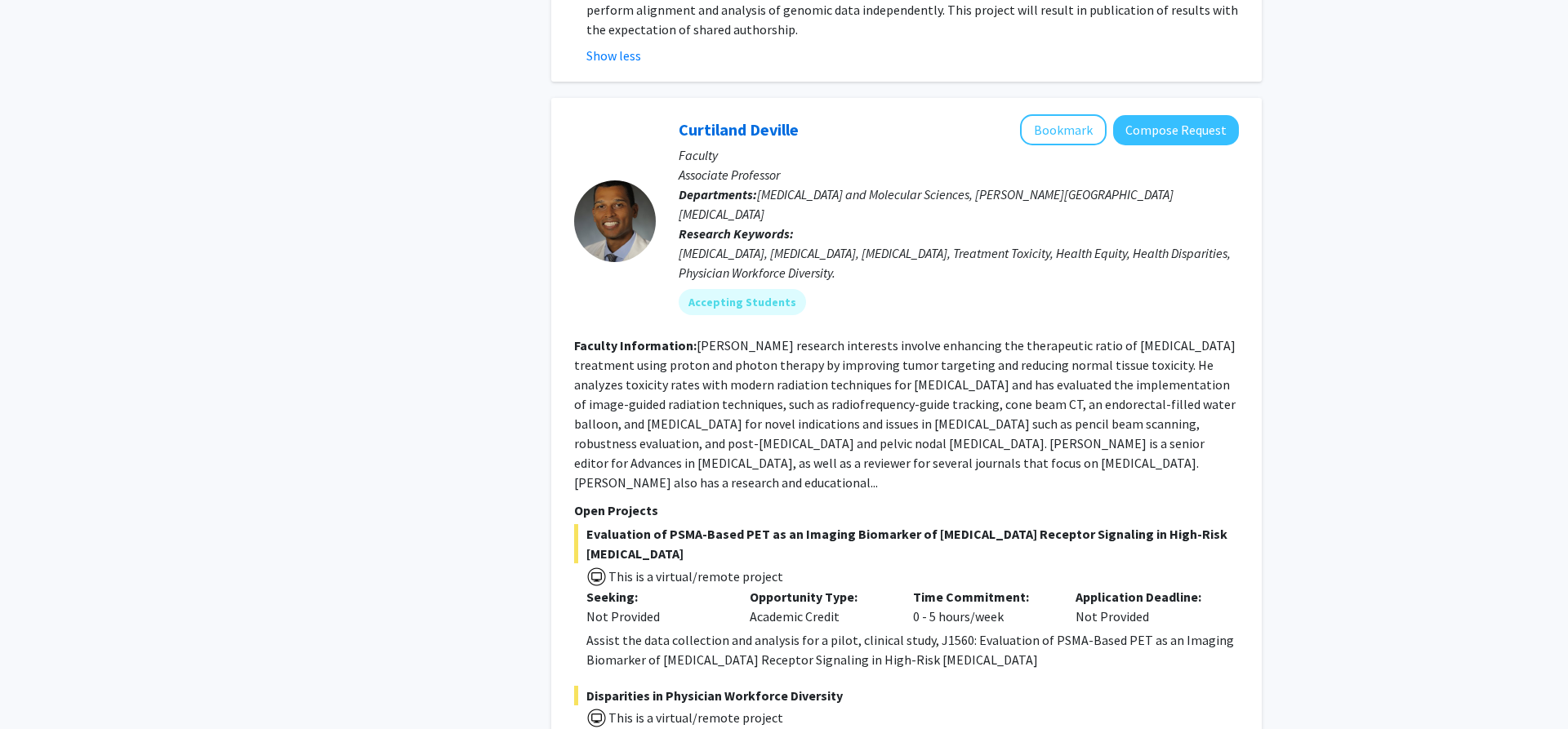
scroll to position [1759, 0]
